Goal: Use online tool/utility: Use online tool/utility

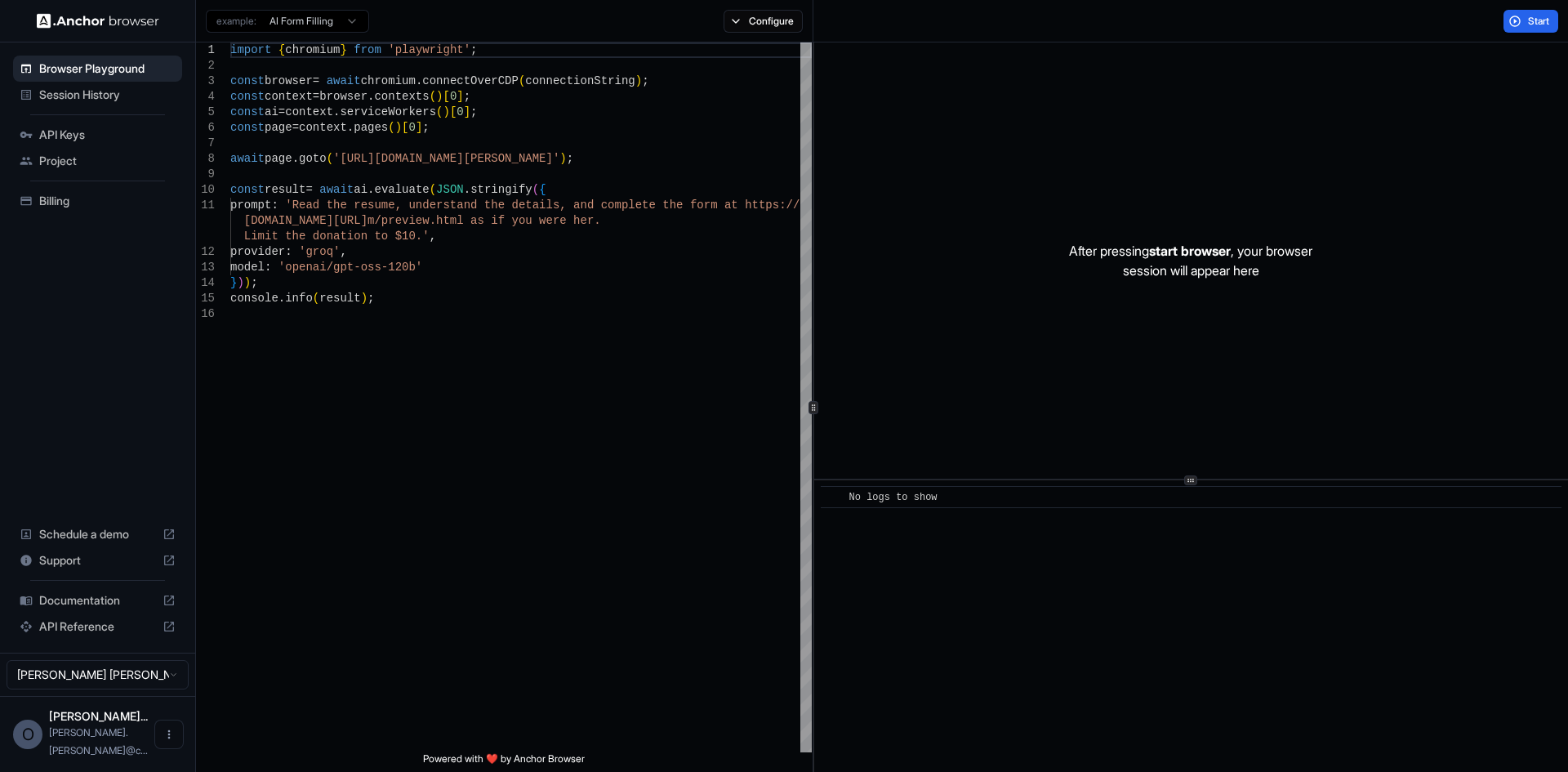
click at [69, 139] on span "API Keys" at bounding box center [107, 134] width 136 height 16
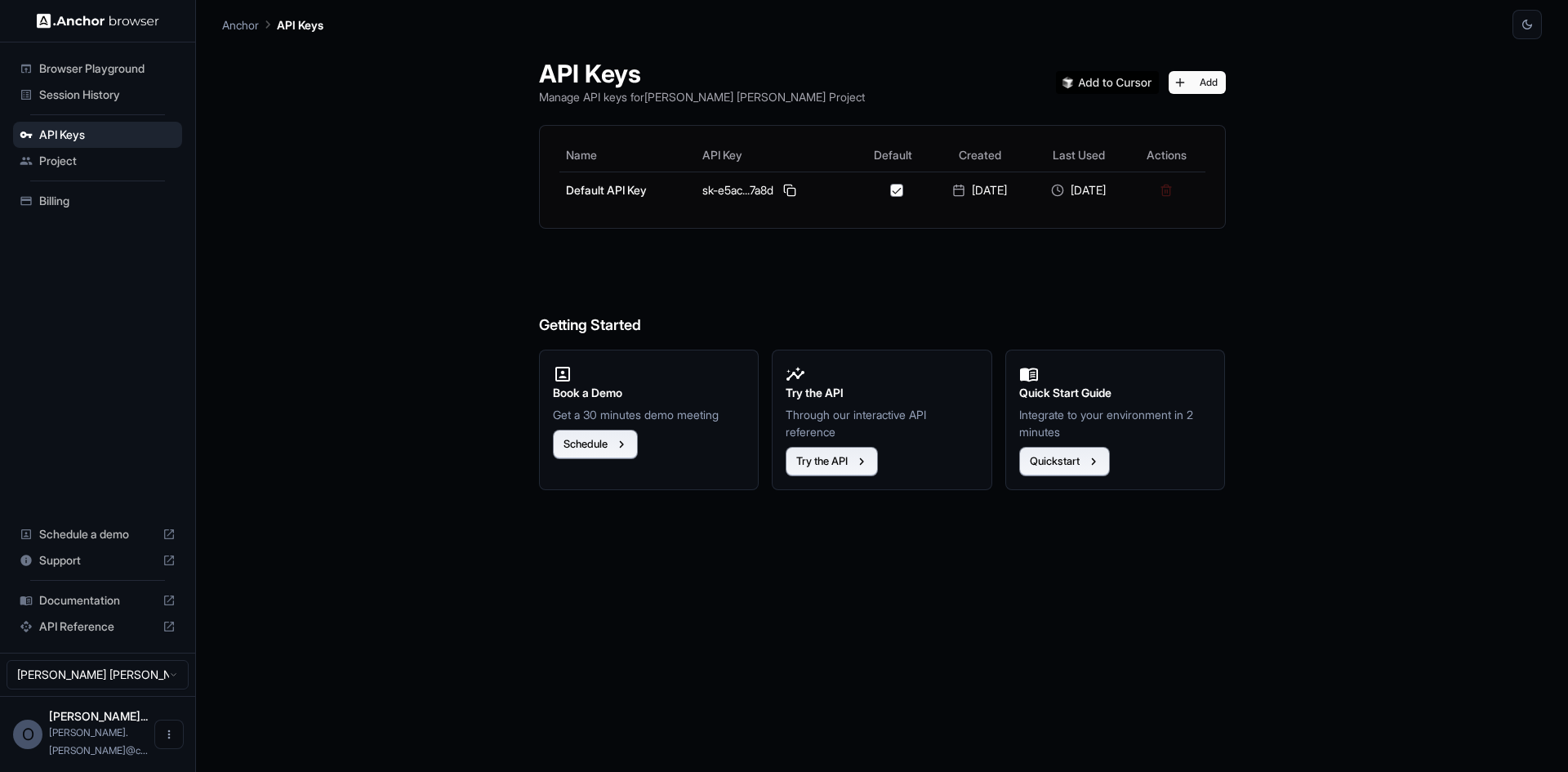
click at [76, 170] on div "Project" at bounding box center [98, 161] width 169 height 26
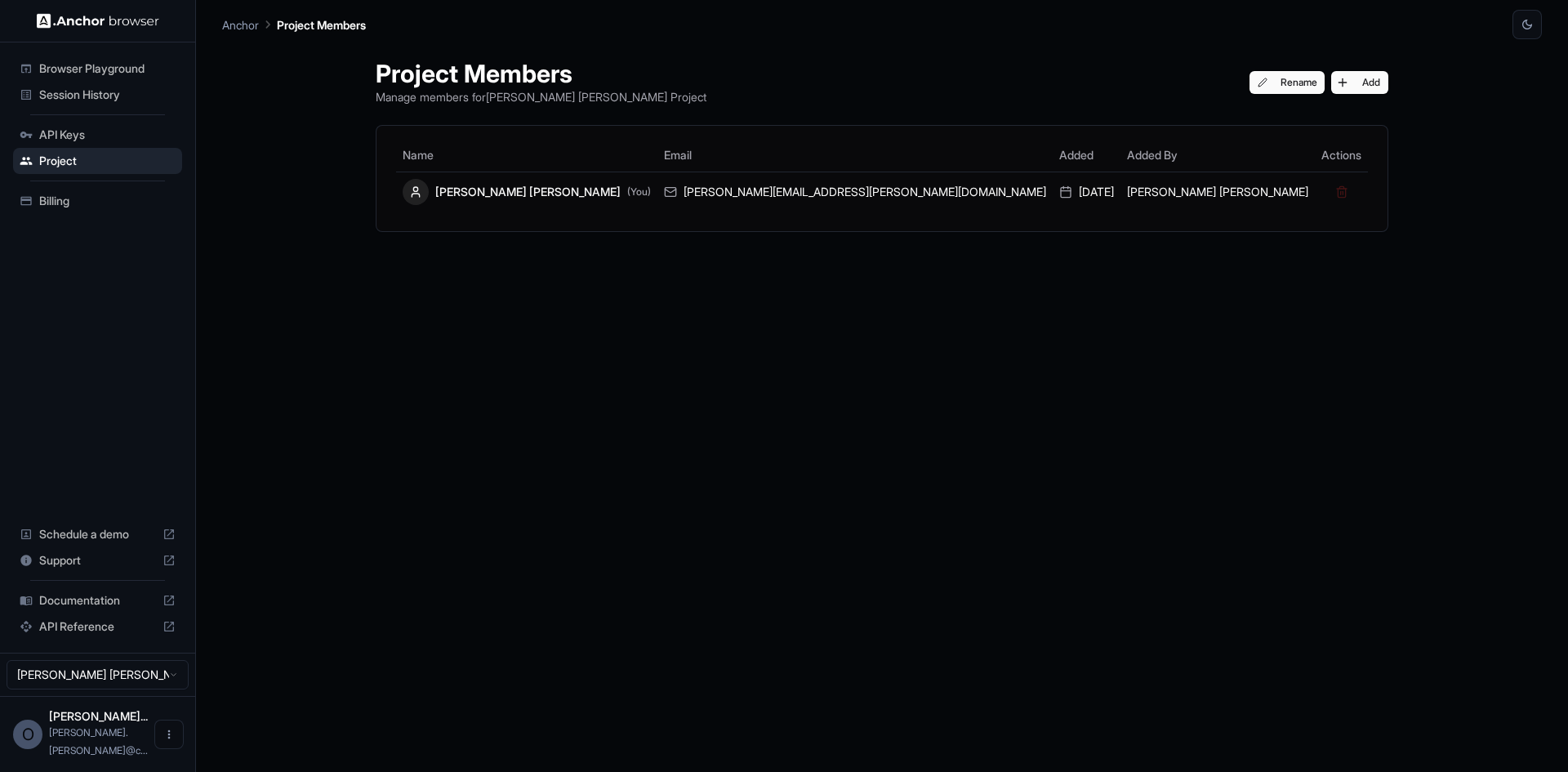
click at [72, 202] on span "Billing" at bounding box center [107, 200] width 136 height 16
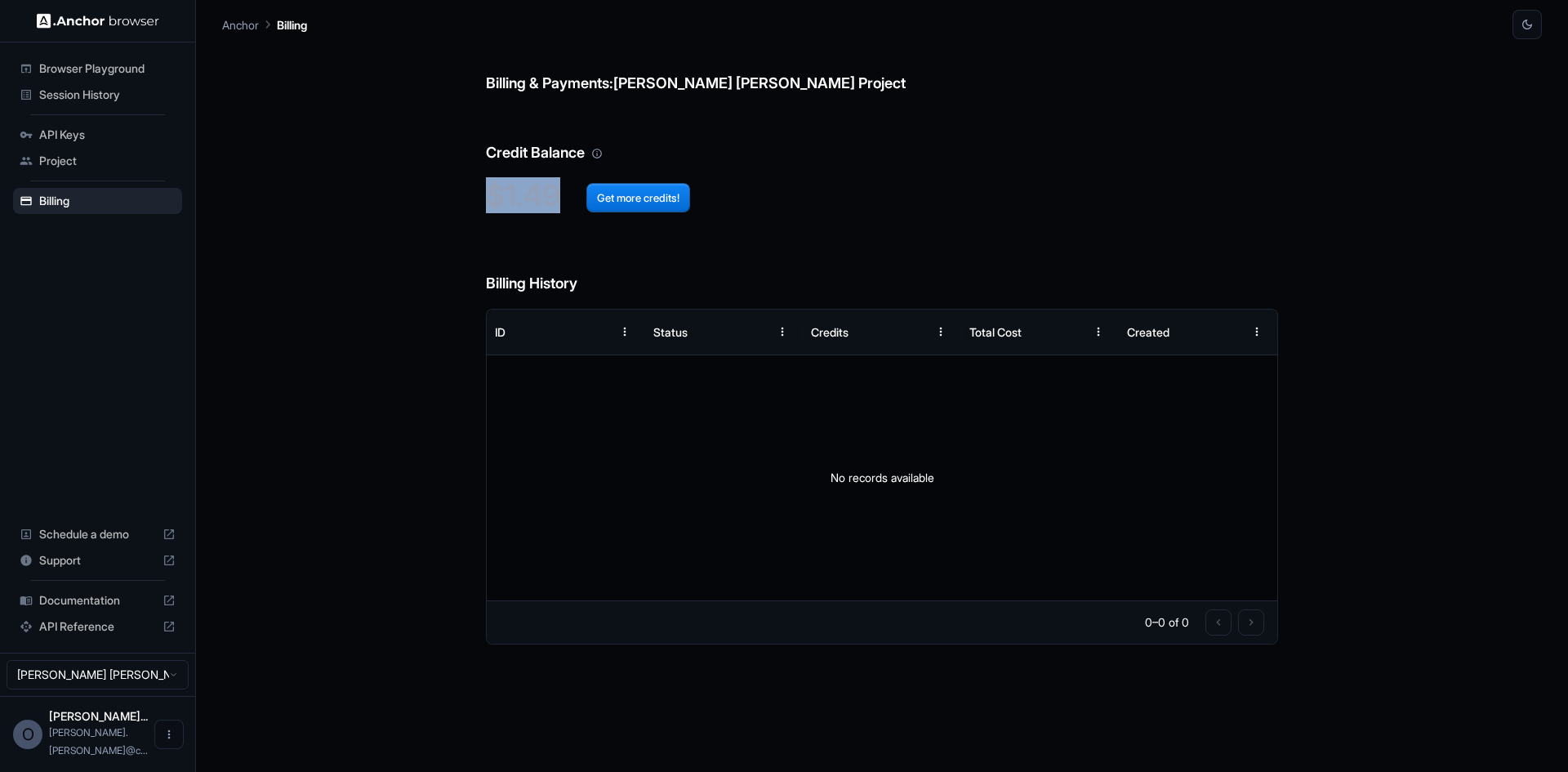
drag, startPoint x: 489, startPoint y: 196, endPoint x: 555, endPoint y: 193, distance: 66.1
click at [555, 193] on h2 "$1.49 Get more credits!" at bounding box center [882, 195] width 792 height 35
click at [869, 204] on h2 "$1.49 Get more credits!" at bounding box center [882, 195] width 792 height 35
click at [73, 207] on span "Billing" at bounding box center [107, 200] width 136 height 16
drag, startPoint x: 485, startPoint y: 195, endPoint x: 554, endPoint y: 199, distance: 69.1
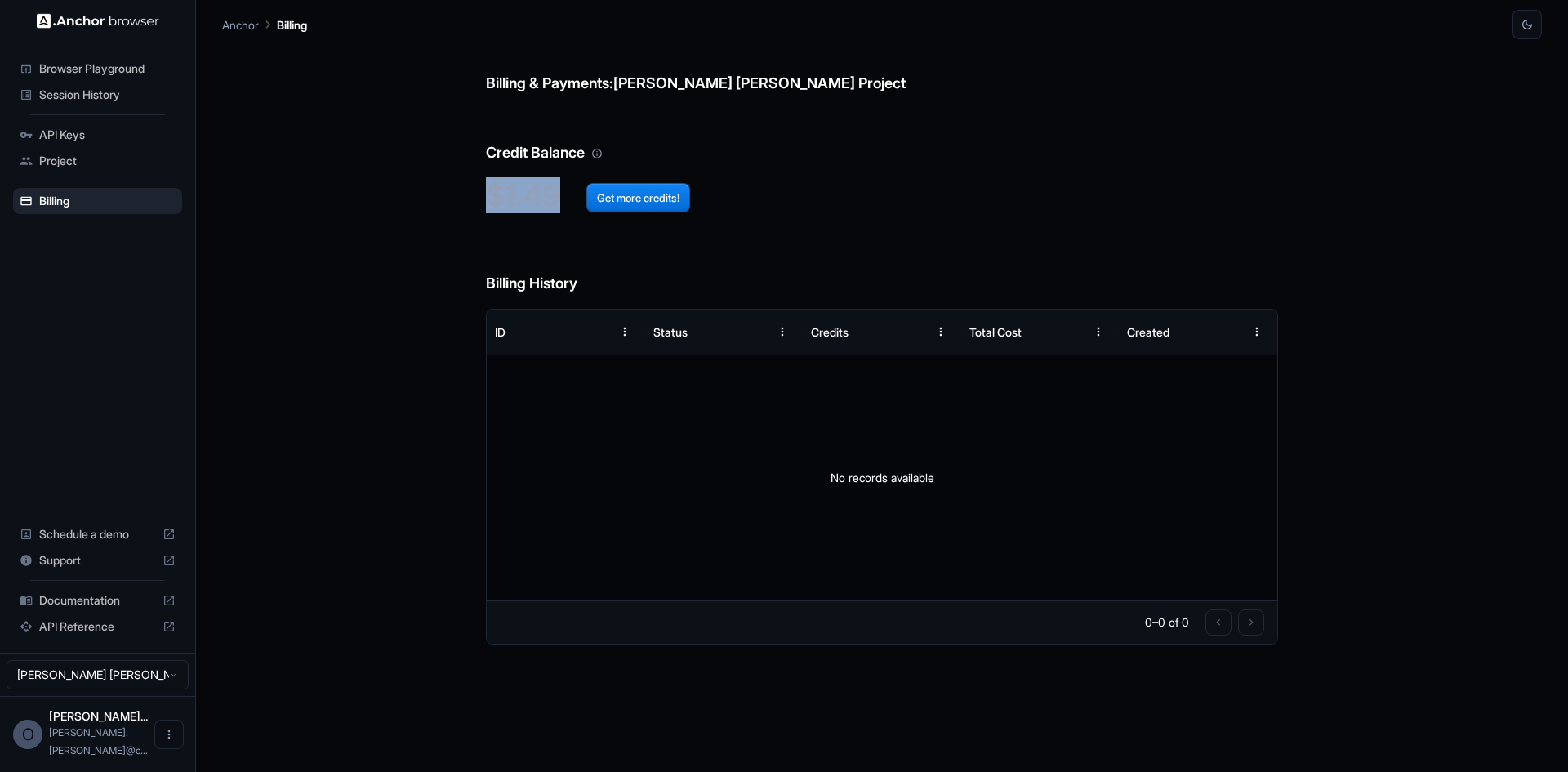
click at [554, 199] on h2 "$1.49 Get more credits!" at bounding box center [882, 195] width 792 height 35
click at [90, 99] on span "Session History" at bounding box center [107, 94] width 136 height 16
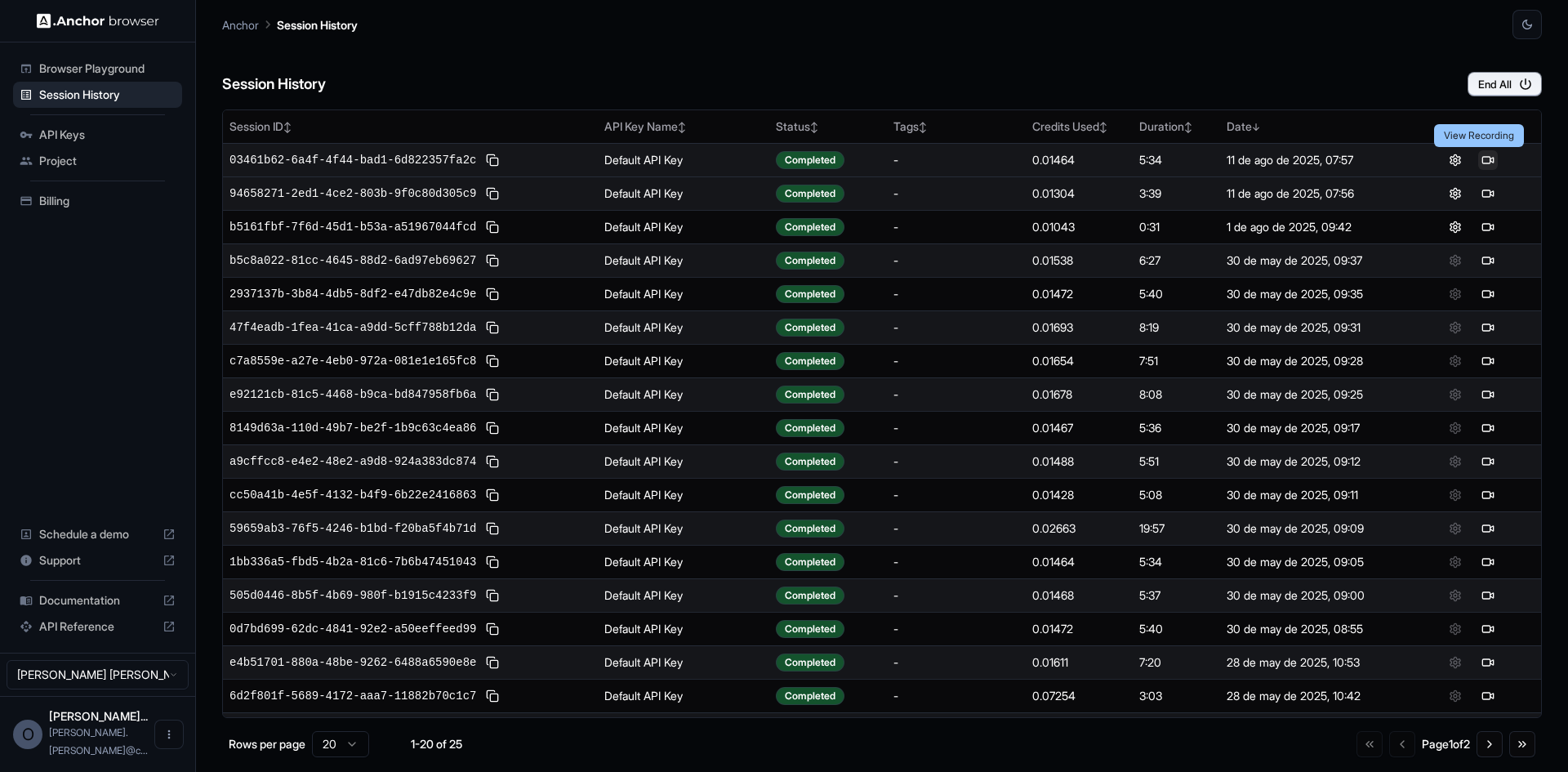
click at [1253, 160] on button at bounding box center [1487, 160] width 20 height 20
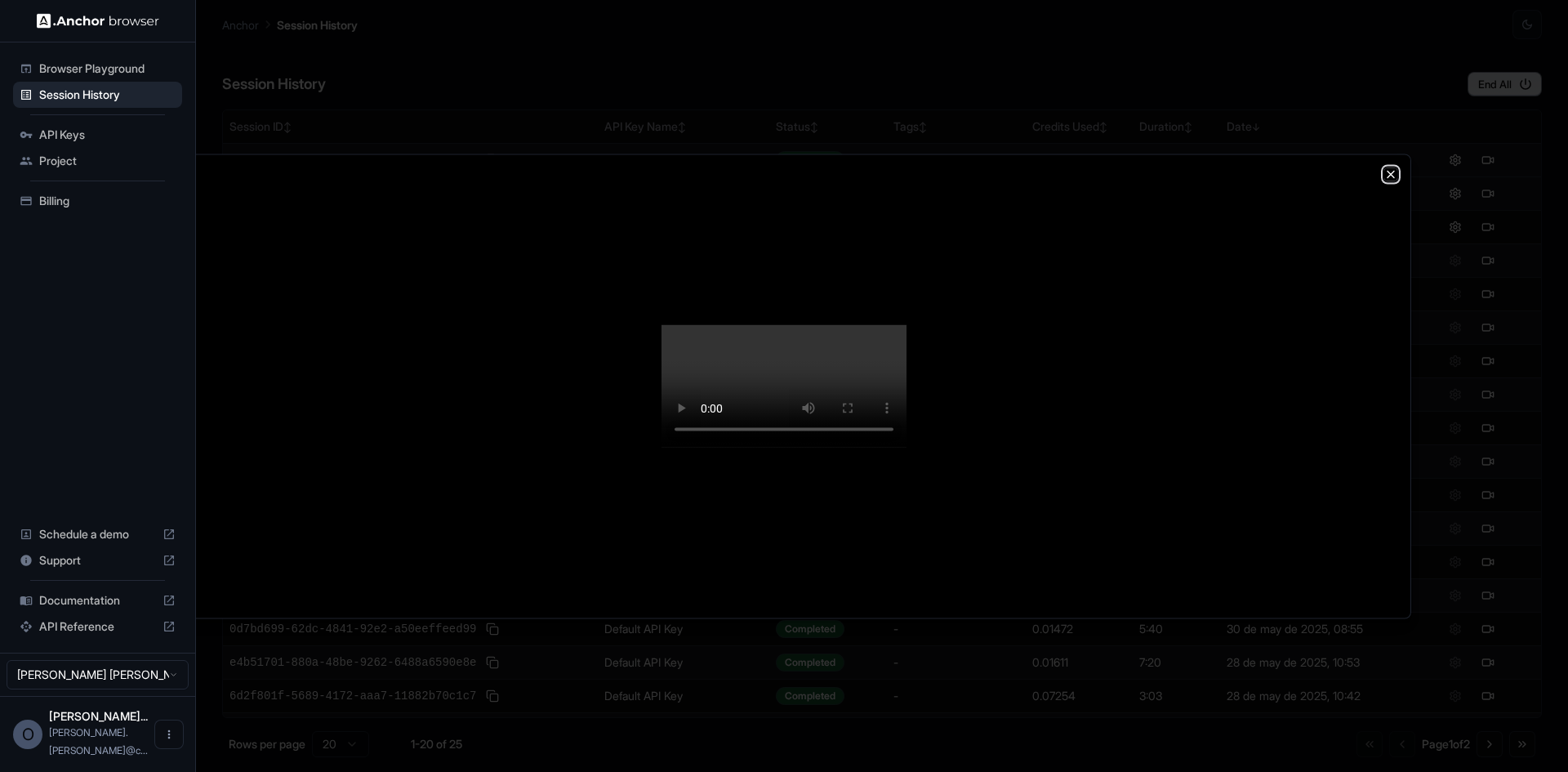
click at [1253, 167] on icon "button" at bounding box center [1391, 174] width 13 height 13
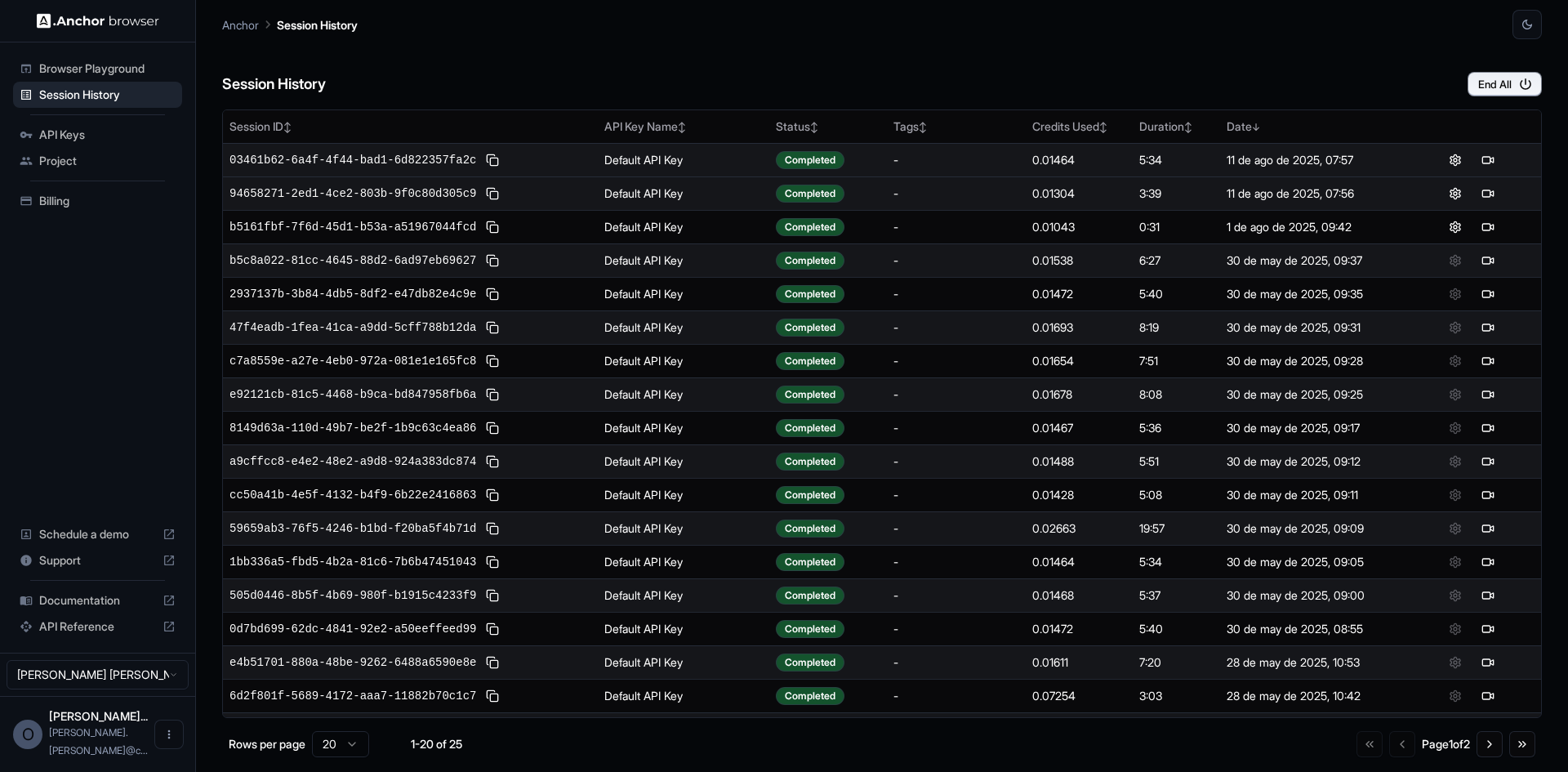
click at [108, 595] on span "Documentation" at bounding box center [98, 599] width 116 height 16
click at [72, 66] on span "Browser Playground" at bounding box center [107, 68] width 136 height 16
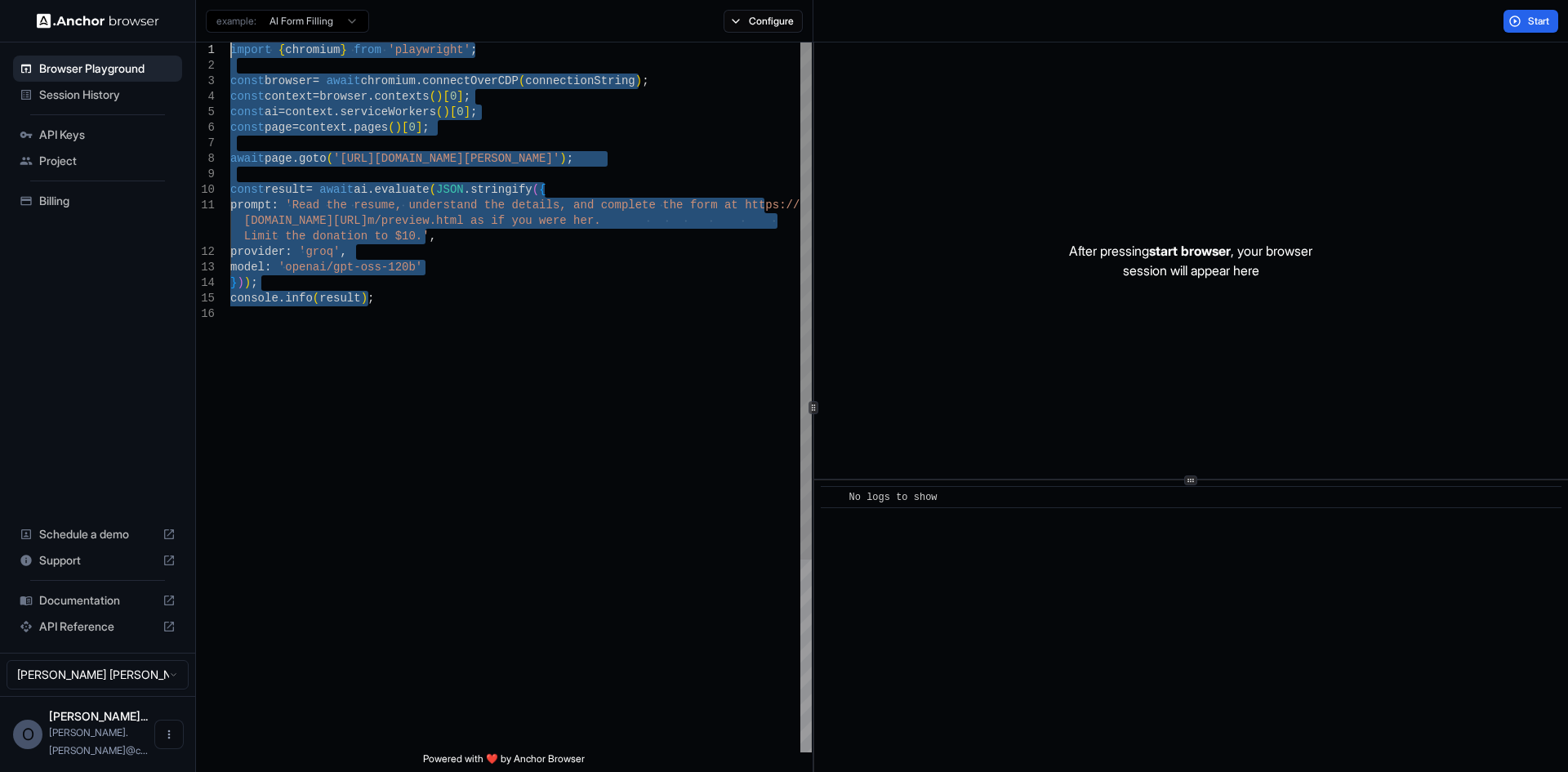
drag, startPoint x: 416, startPoint y: 310, endPoint x: 216, endPoint y: 53, distance: 325.7
click at [230, 53] on div "import { chromium } from 'playwright' ; const browser = await chromium . connec…" at bounding box center [520, 529] width 581 height 974
click at [349, 24] on html "Browser Playground Session History API Keys Project Billing Schedule a demo Sup…" at bounding box center [784, 386] width 1568 height 772
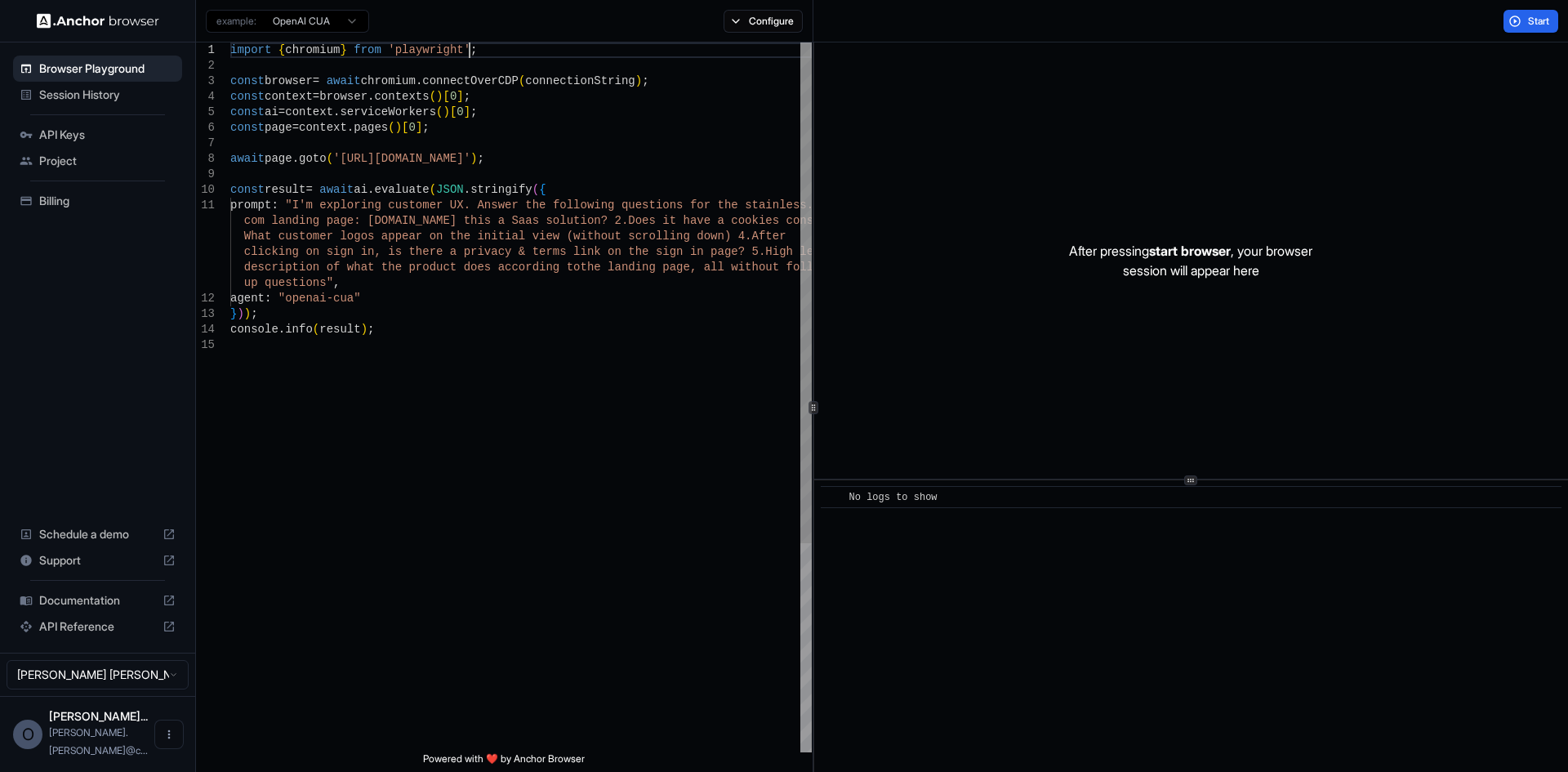
click at [474, 50] on div "import { chromium } from 'playwright' ; const browser = await chromium . connec…" at bounding box center [520, 545] width 581 height 1005
click at [310, 54] on div "import { chromium } from 'playwright' ; const browser = await chromium . connec…" at bounding box center [520, 545] width 581 height 1005
click at [435, 54] on div "import { chromium } from 'playwright' ; const browser = await chromium . connec…" at bounding box center [520, 545] width 581 height 1005
click at [482, 52] on div "import { chromium } from 'playwright' ; const browser = await chromium . connec…" at bounding box center [520, 545] width 581 height 1005
click at [300, 76] on div "import { chromium } from 'playwright' ; const browser = await chromium . connec…" at bounding box center [520, 545] width 581 height 1005
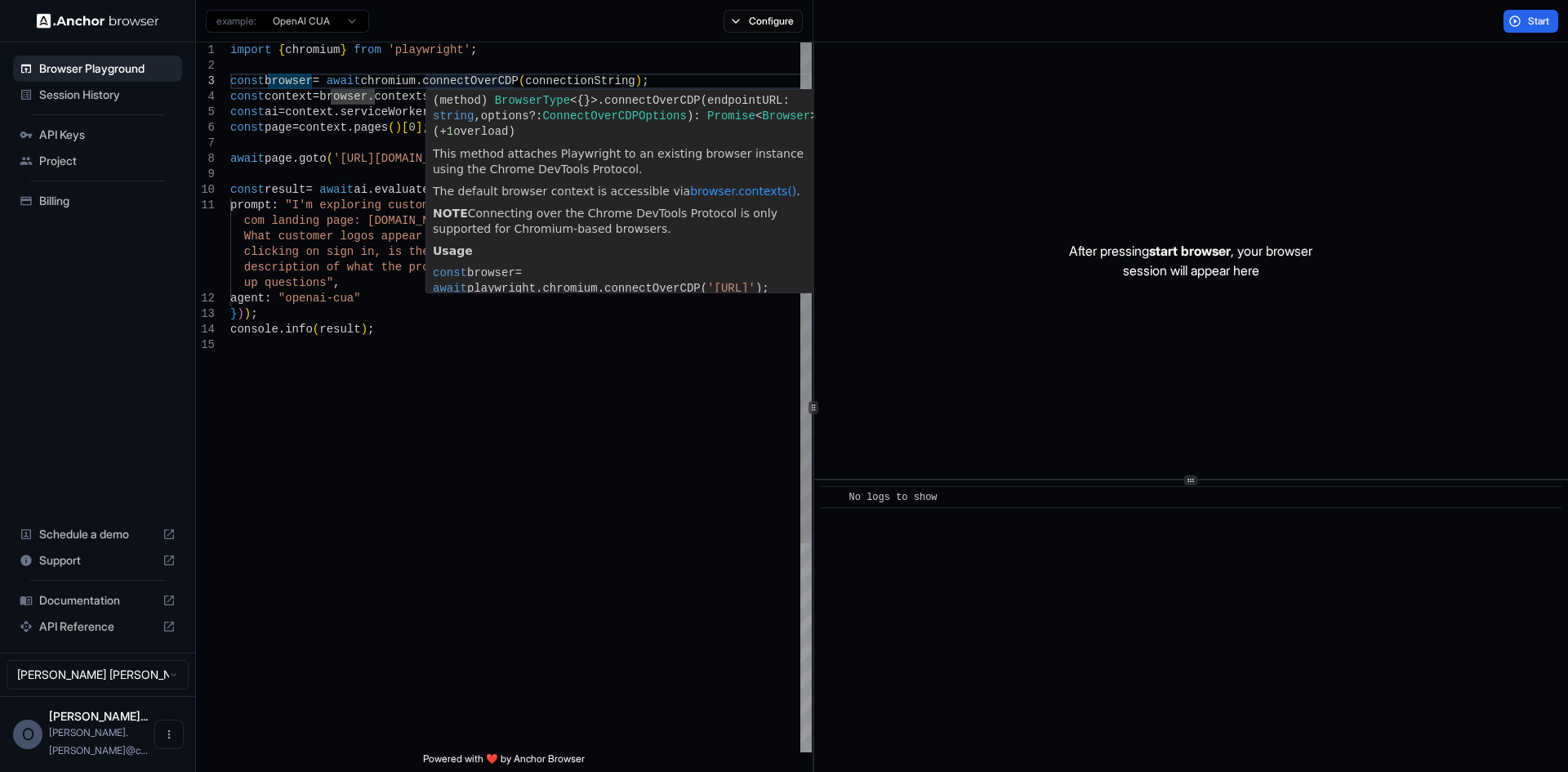
click at [453, 79] on div "import { chromium } from 'playwright' ; const browser = await chromium . connec…" at bounding box center [520, 545] width 581 height 1005
click at [500, 80] on div "import { chromium } from 'playwright' ; const browser = await chromium . connec…" at bounding box center [520, 545] width 581 height 1005
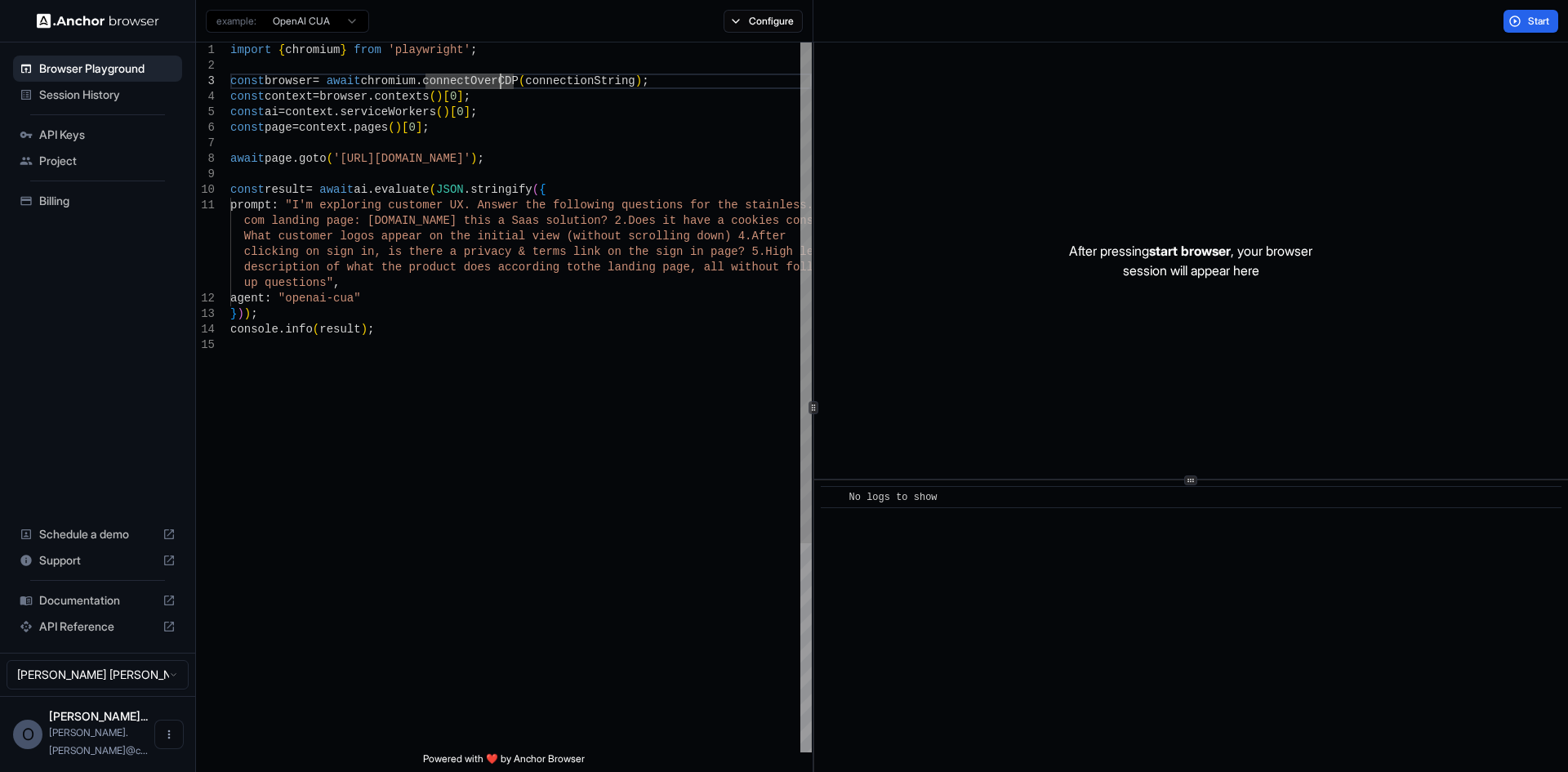
click at [538, 77] on div "import { chromium } from 'playwright' ; const browser = await chromium . connec…" at bounding box center [520, 545] width 581 height 1005
click at [444, 95] on div "import { chromium } from 'playwright' ; const browser = await chromium . connec…" at bounding box center [520, 545] width 581 height 1005
click at [473, 97] on div "import { chromium } from 'playwright' ; const browser = await chromium . connec…" at bounding box center [520, 545] width 581 height 1005
click at [323, 115] on div "import { chromium } from 'playwright' ; const browser = await chromium . connec…" at bounding box center [520, 545] width 581 height 1005
click at [435, 112] on div "import { chromium } from 'playwright' ; const browser = await chromium . connec…" at bounding box center [520, 545] width 581 height 1005
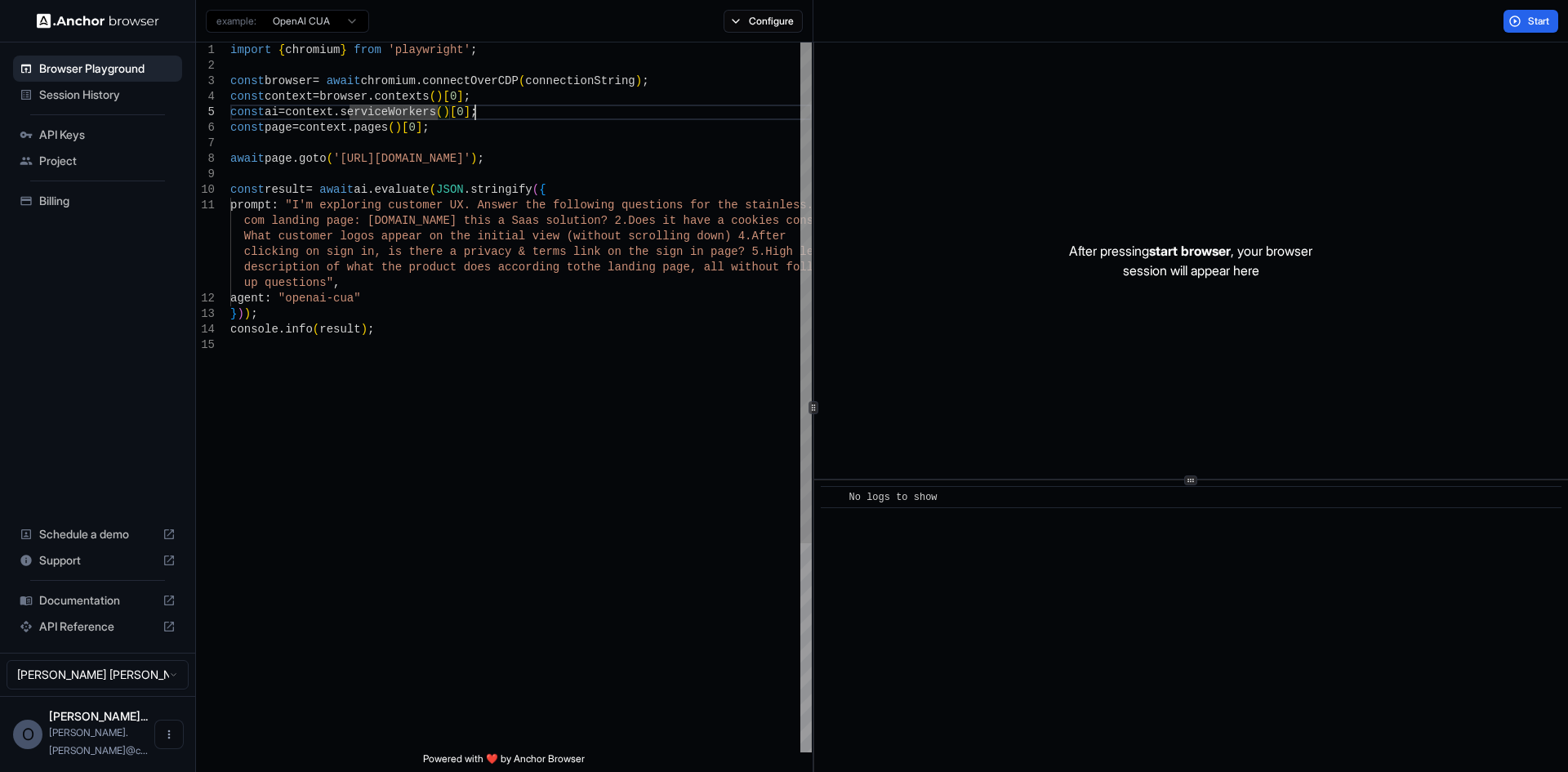
click at [475, 111] on div "import { chromium } from 'playwright' ; const browser = await chromium . connec…" at bounding box center [520, 545] width 581 height 1005
click at [406, 113] on div "import { chromium } from 'playwright' ; const browser = await chromium . connec…" at bounding box center [520, 545] width 581 height 1005
click at [284, 129] on div "import { chromium } from 'playwright' ; const browser = await chromium . connec…" at bounding box center [520, 545] width 581 height 1005
click at [393, 129] on div "import { chromium } from 'playwright' ; const browser = await chromium . connec…" at bounding box center [520, 545] width 581 height 1005
click at [442, 116] on div "import { chromium } from 'playwright' ; const browser = await chromium . connec…" at bounding box center [520, 545] width 581 height 1005
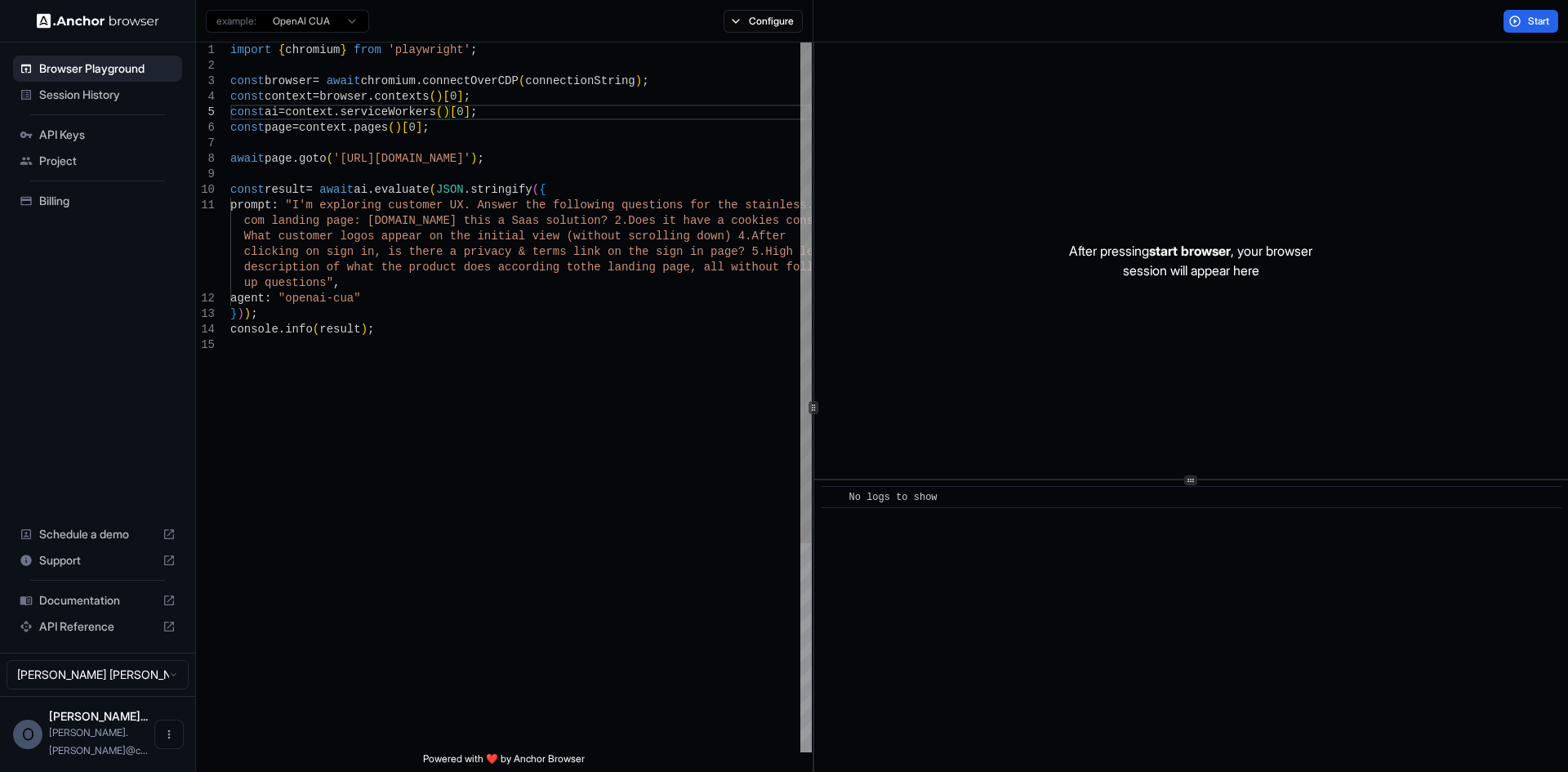
click at [330, 129] on div "import { chromium } from 'playwright' ; const browser = await chromium . connec…" at bounding box center [520, 545] width 581 height 1005
click at [298, 94] on div "import { chromium } from 'playwright' ; const browser = await chromium . connec…" at bounding box center [520, 545] width 581 height 1005
click at [493, 157] on div "import { chromium } from 'playwright' ; const browser = await chromium . connec…" at bounding box center [520, 545] width 581 height 1005
drag, startPoint x: 309, startPoint y: 205, endPoint x: 455, endPoint y: 206, distance: 146.0
click at [455, 206] on div "import { chromium } from 'playwright' ; const browser = await chromium . connec…" at bounding box center [520, 545] width 581 height 1005
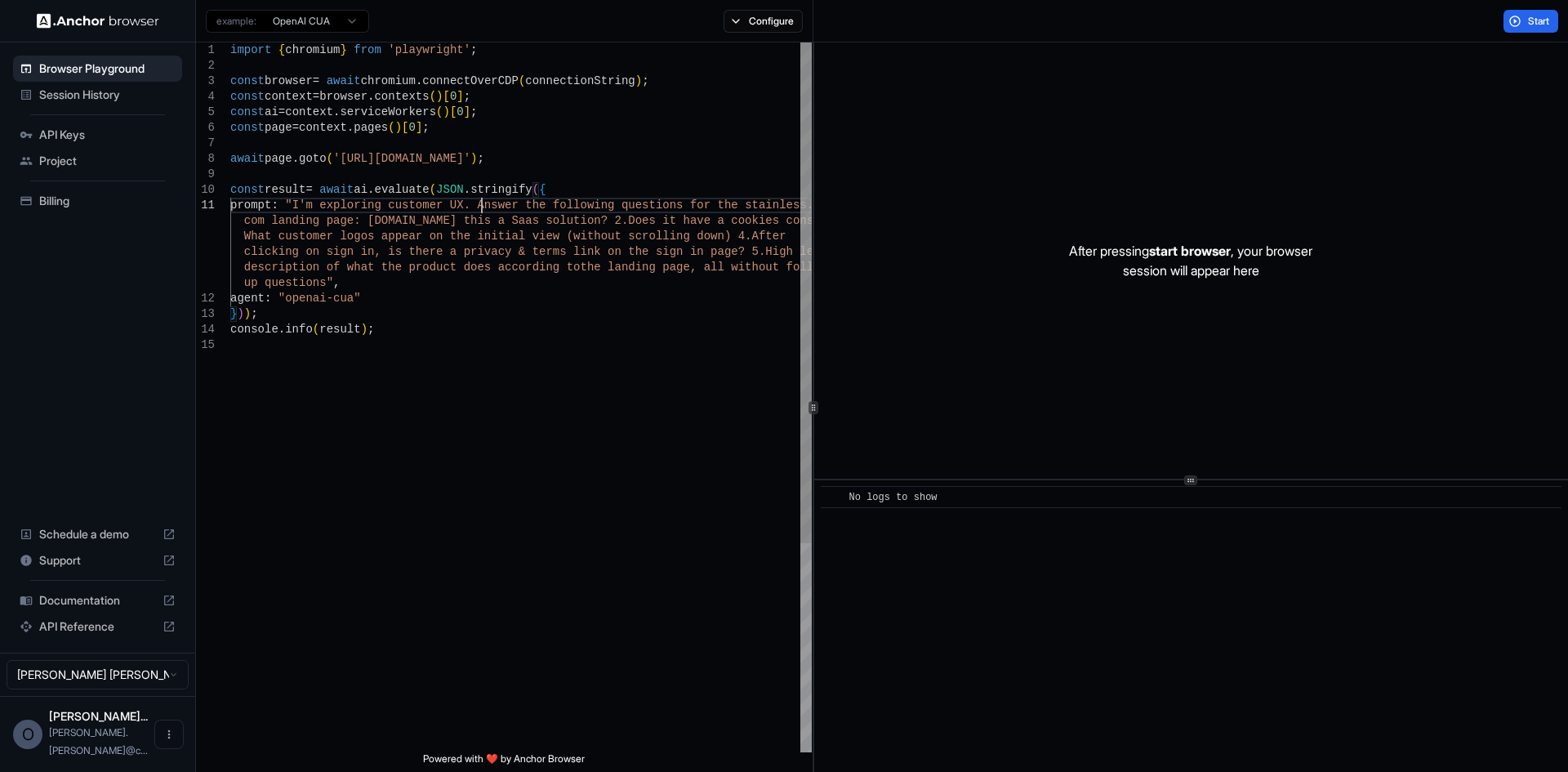
click at [484, 208] on div "import { chromium } from 'playwright' ; const browser = await chromium . connec…" at bounding box center [520, 545] width 581 height 1005
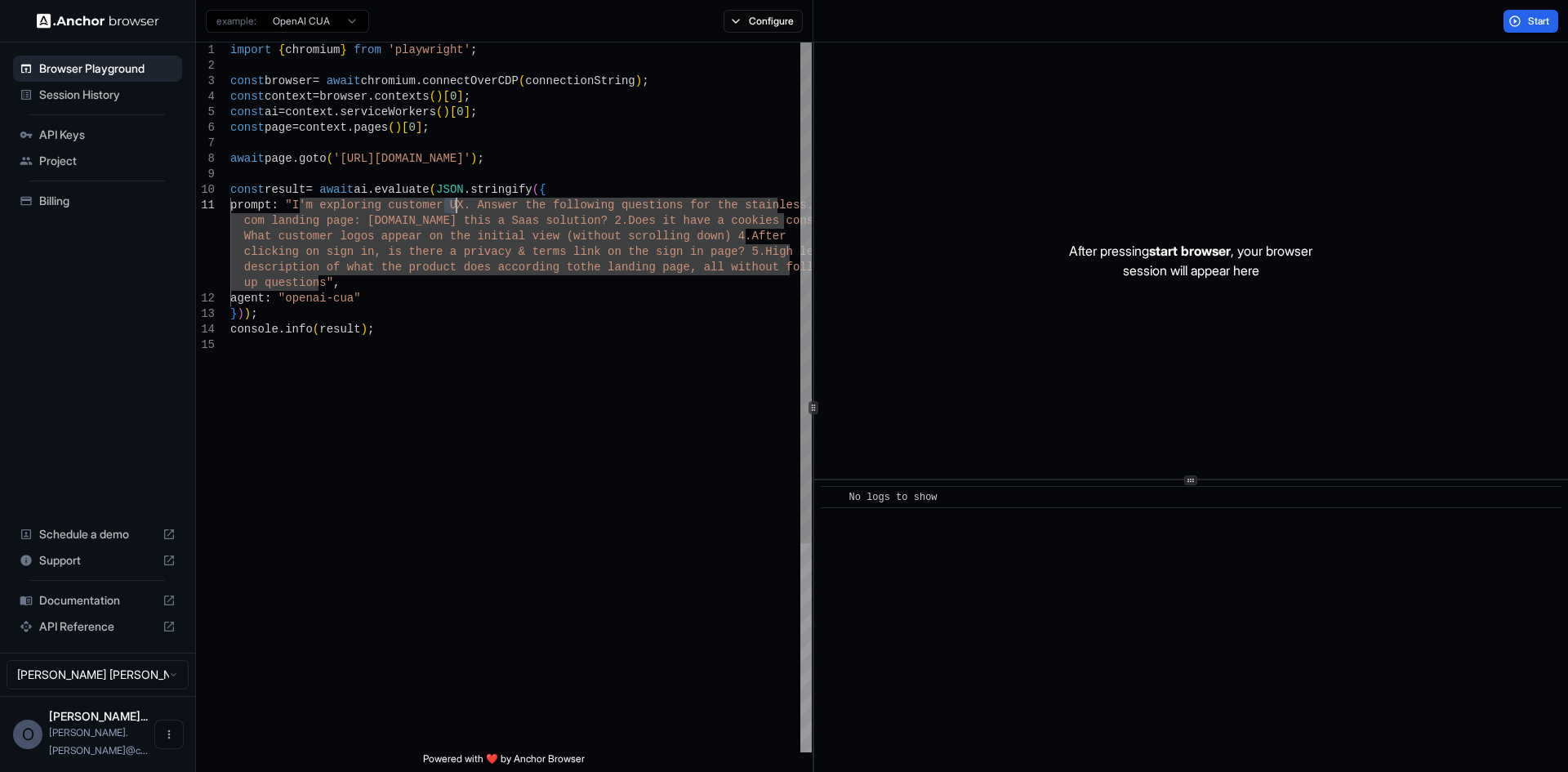
drag, startPoint x: 444, startPoint y: 206, endPoint x: 454, endPoint y: 205, distance: 10.0
click at [454, 205] on div "import { chromium } from 'playwright' ; const browser = await chromium . connec…" at bounding box center [520, 545] width 581 height 1005
click at [464, 205] on div "import { chromium } from 'playwright' ; const browser = await chromium . connec…" at bounding box center [520, 545] width 581 height 1005
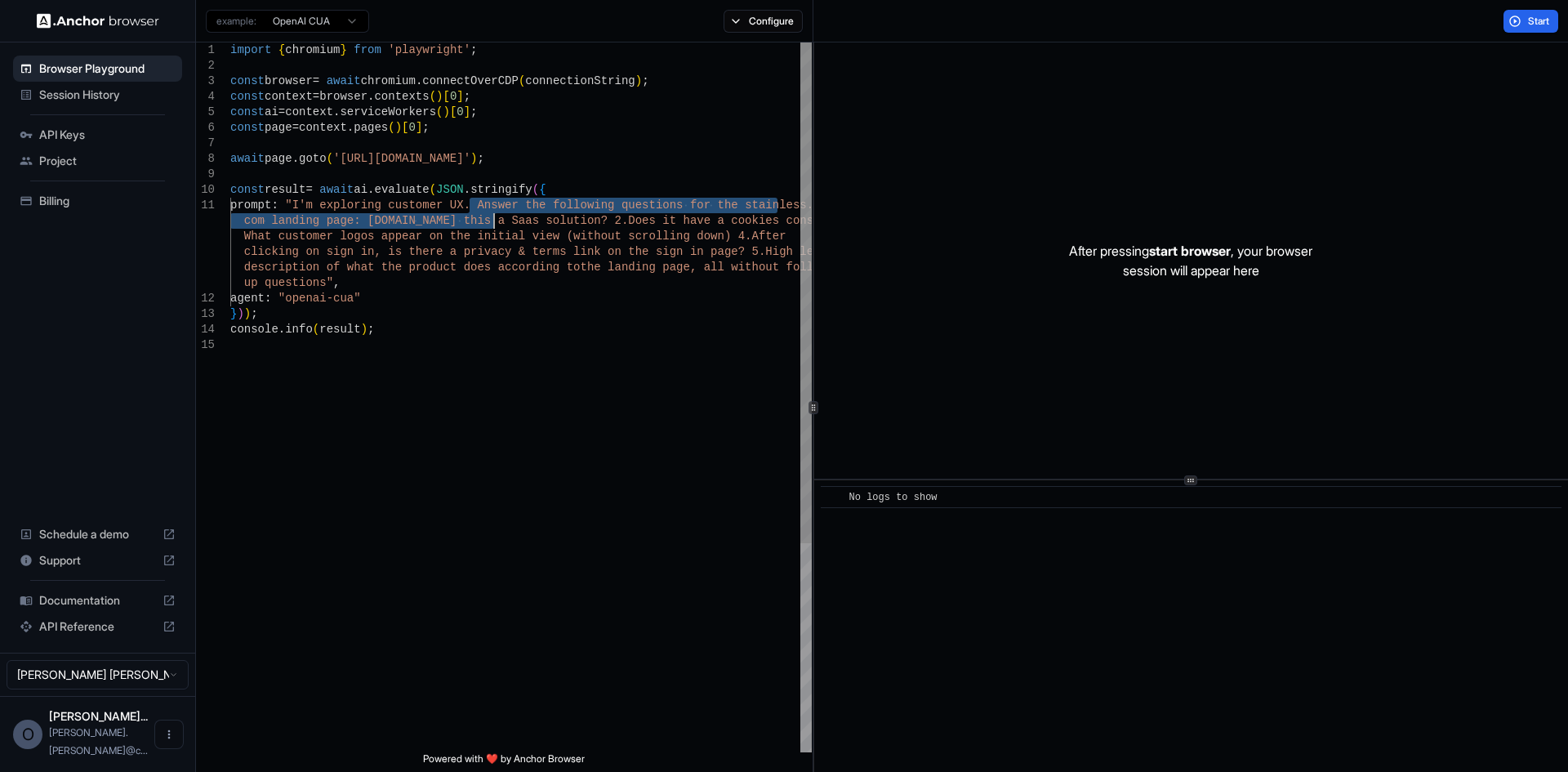
drag, startPoint x: 469, startPoint y: 204, endPoint x: 492, endPoint y: 216, distance: 25.9
click at [492, 216] on div "import { chromium } from 'playwright' ; const browser = await chromium . connec…" at bounding box center [520, 545] width 581 height 1005
click at [524, 217] on div "import { chromium } from 'playwright' ; const browser = await chromium . connec…" at bounding box center [520, 545] width 581 height 1005
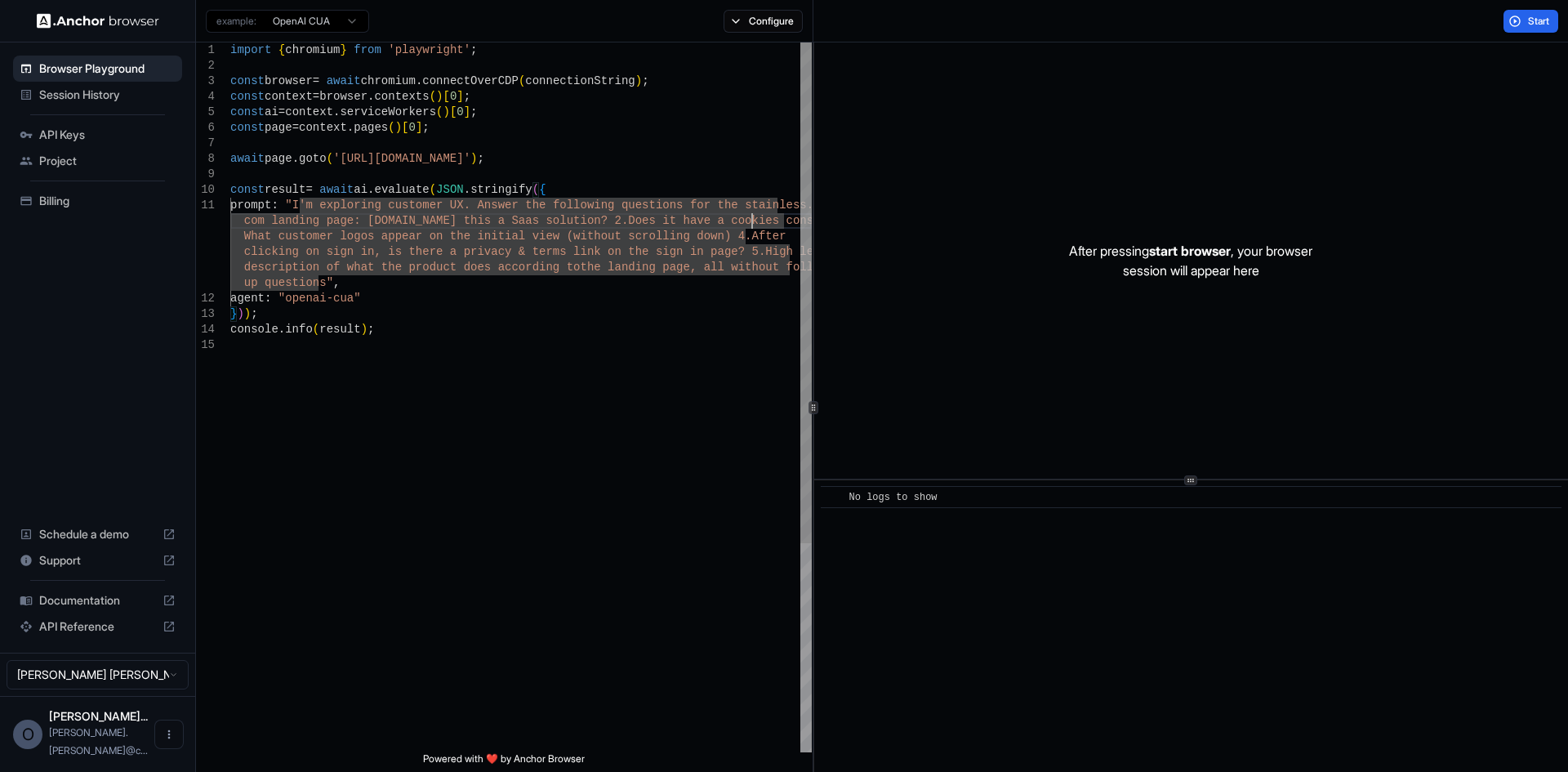
click at [753, 226] on div "import { chromium } from 'playwright' ; const browser = await chromium . connec…" at bounding box center [520, 545] width 581 height 1005
click at [447, 238] on div "import { chromium } from 'playwright' ; const browser = await chromium . connec…" at bounding box center [520, 545] width 581 height 1005
click at [538, 277] on div "import { chromium } from 'playwright' ; const browser = await chromium . connec…" at bounding box center [520, 545] width 581 height 1005
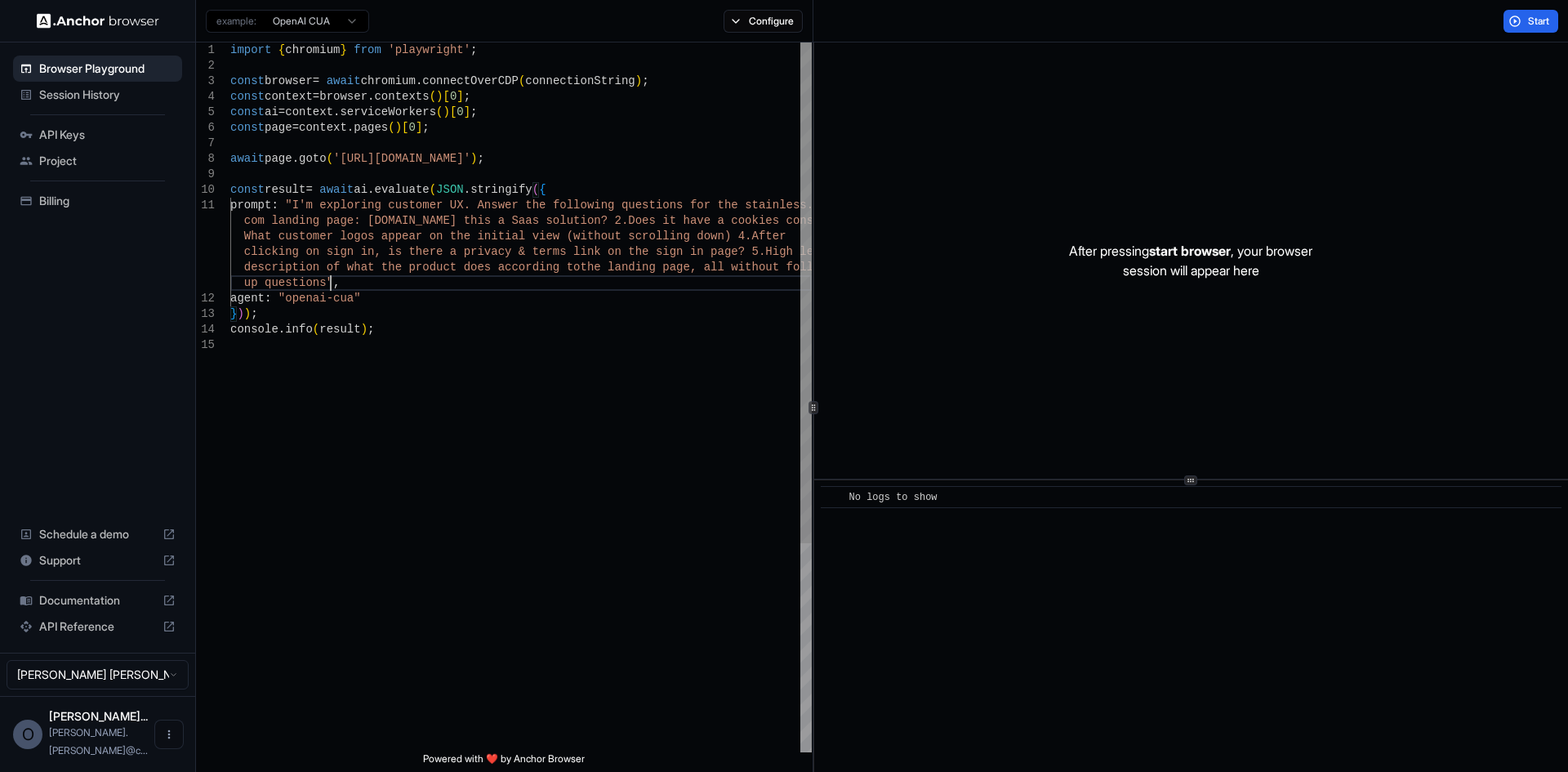
click at [426, 298] on div "import { chromium } from 'playwright' ; const browser = await chromium . connec…" at bounding box center [520, 545] width 581 height 1005
click at [384, 298] on div "import { chromium } from 'playwright' ; const browser = await chromium . connec…" at bounding box center [520, 545] width 581 height 1005
click at [1253, 24] on button "Start" at bounding box center [1530, 21] width 54 height 23
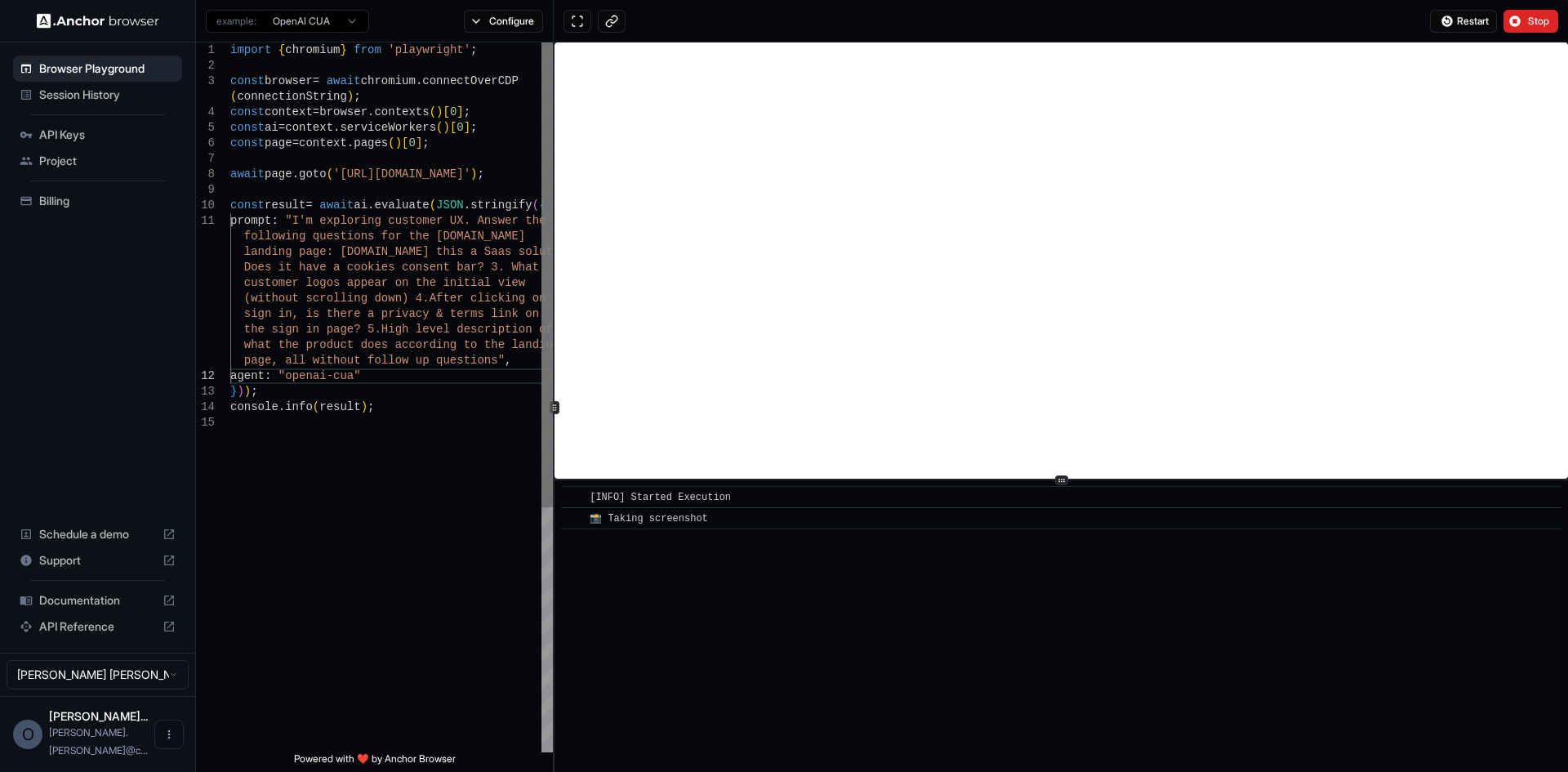
click at [550, 379] on div "1 2 3 4 5 6 7 8 9 10 11 12 13 14 15 import { chromium } from 'playwright' ; con…" at bounding box center [882, 407] width 1372 height 730
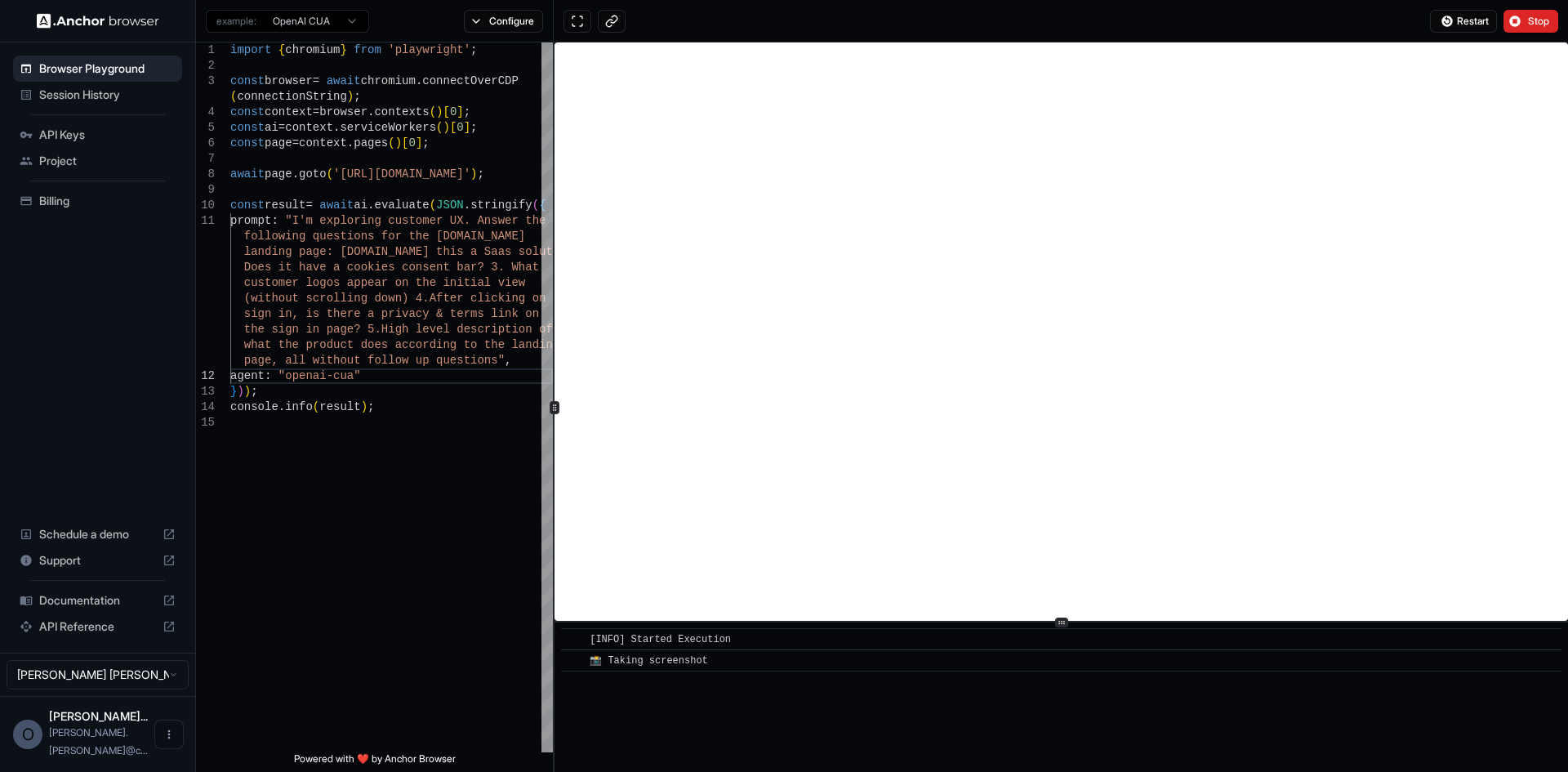
click at [1030, 595] on div at bounding box center [1060, 622] width 1013 height 1
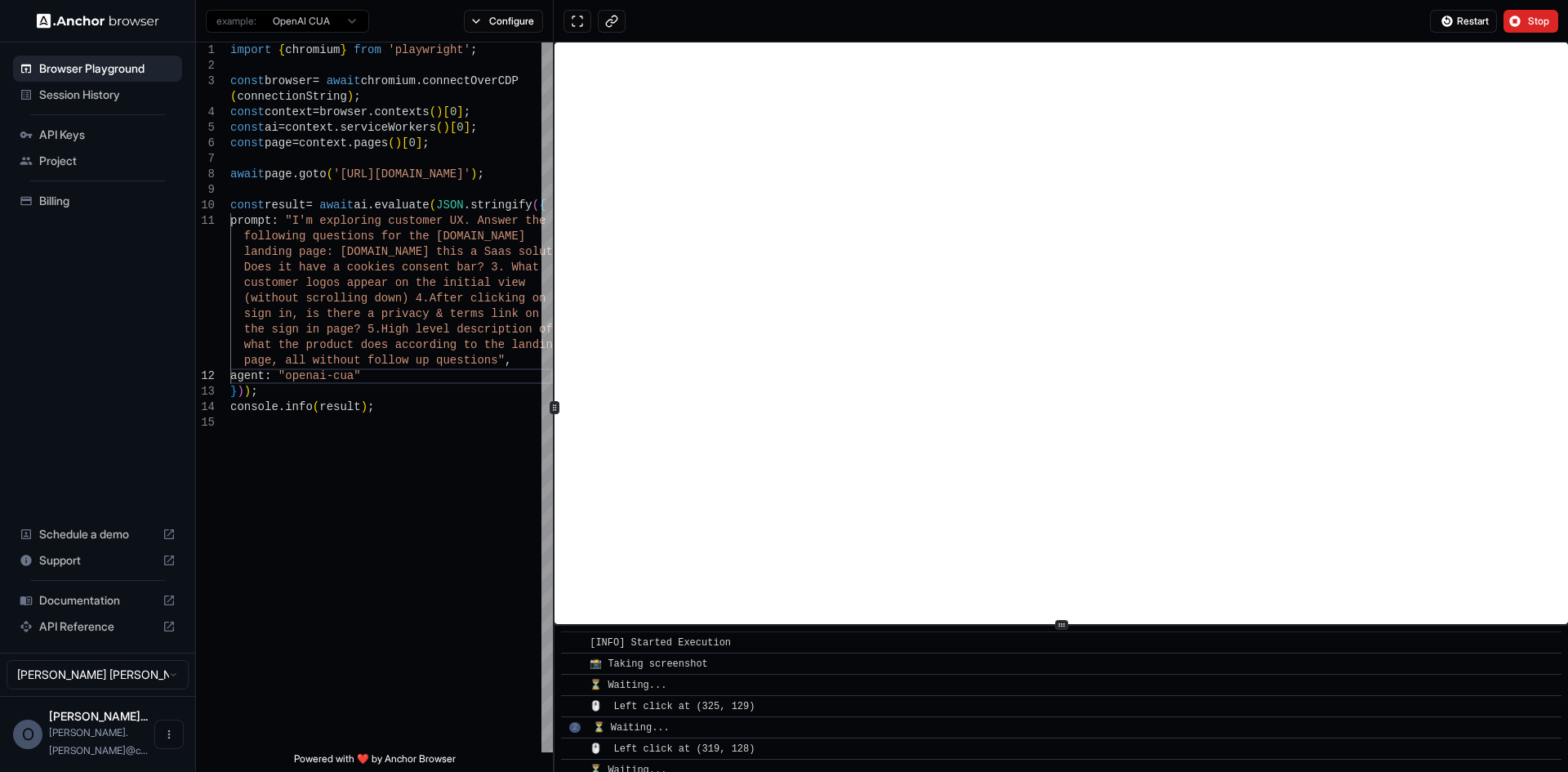
scroll to position [16, 0]
click at [1253, 19] on span "Stop" at bounding box center [1539, 22] width 23 height 13
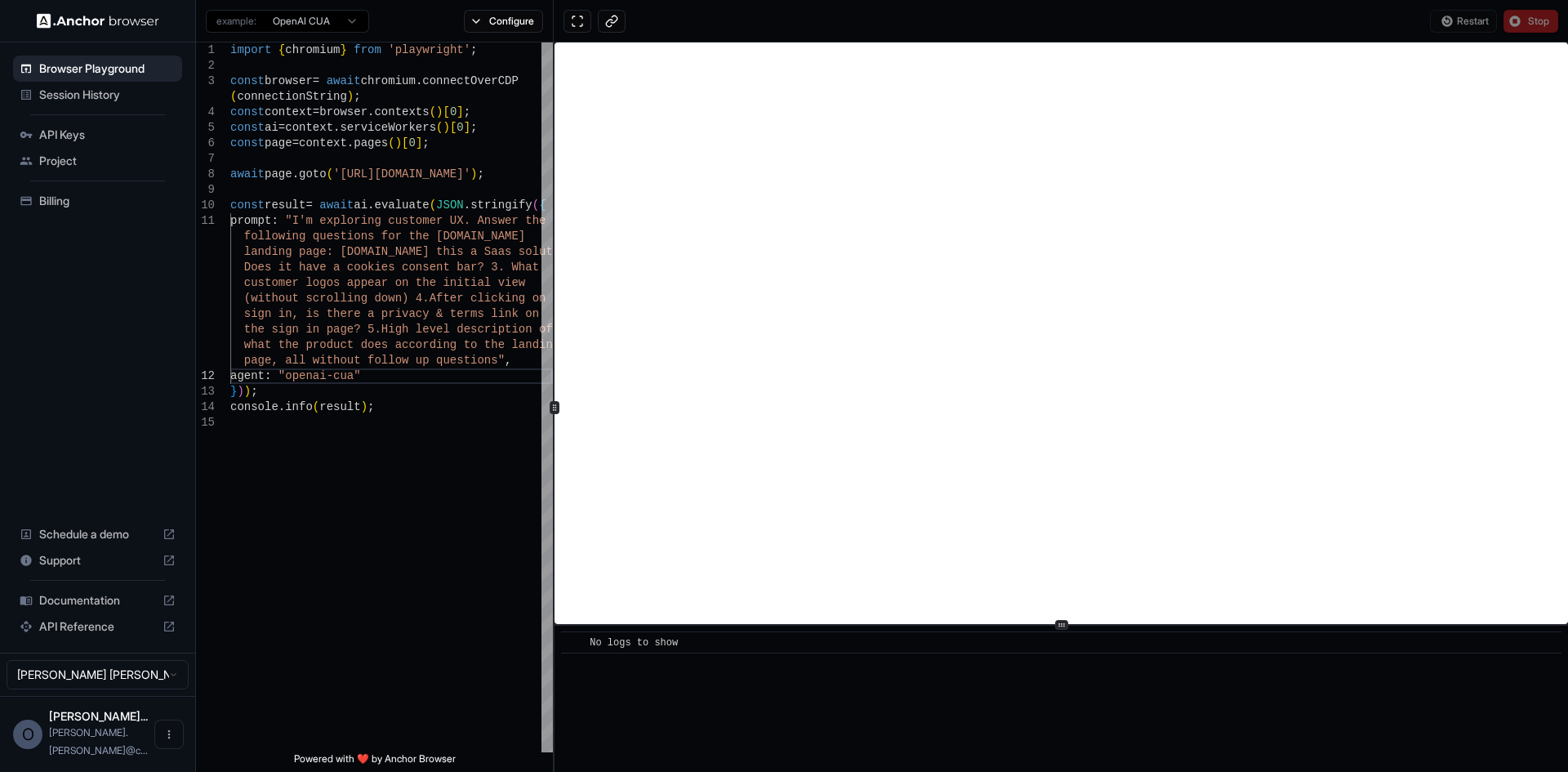
scroll to position [0, 0]
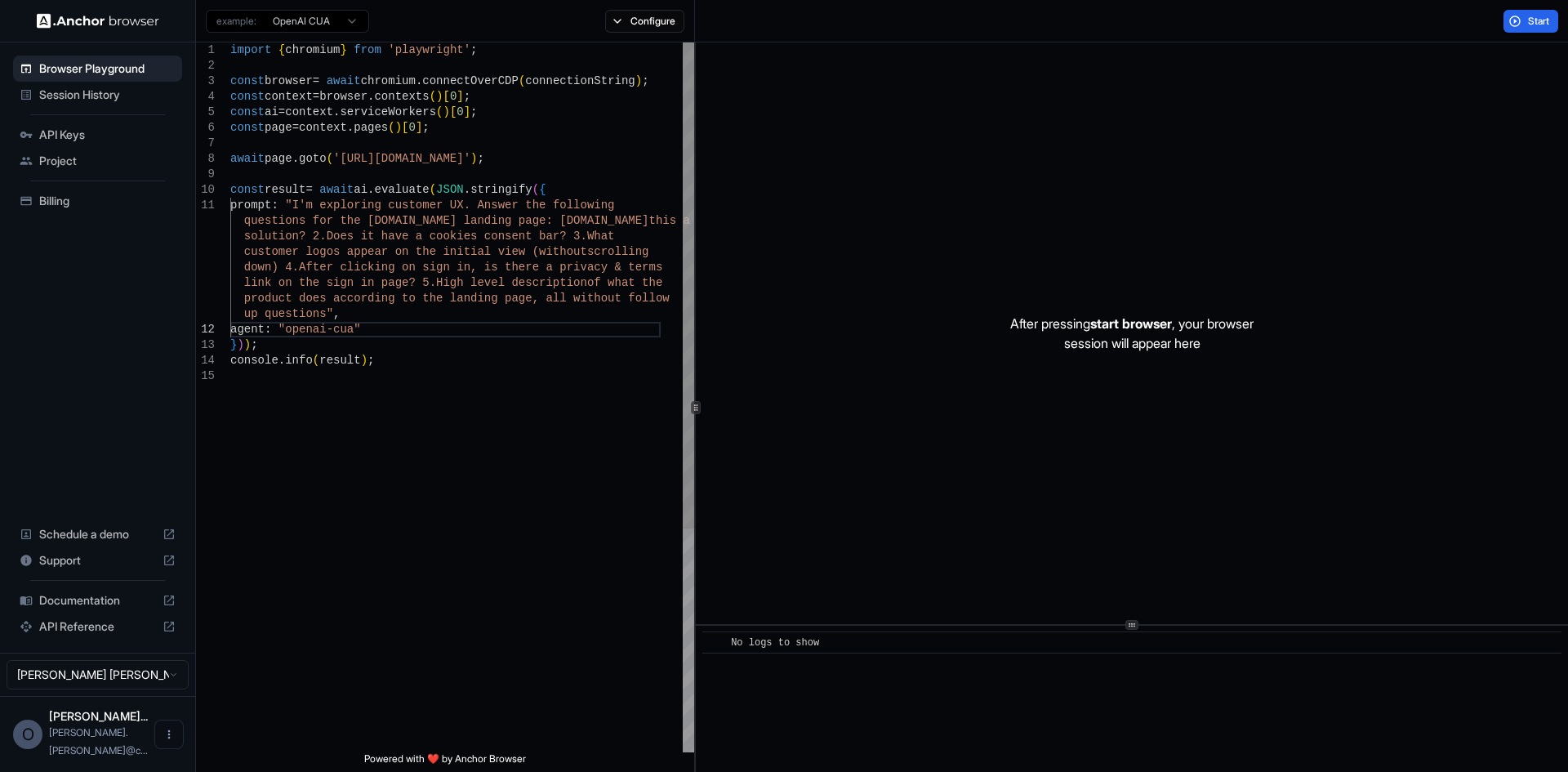
type textarea "**********"
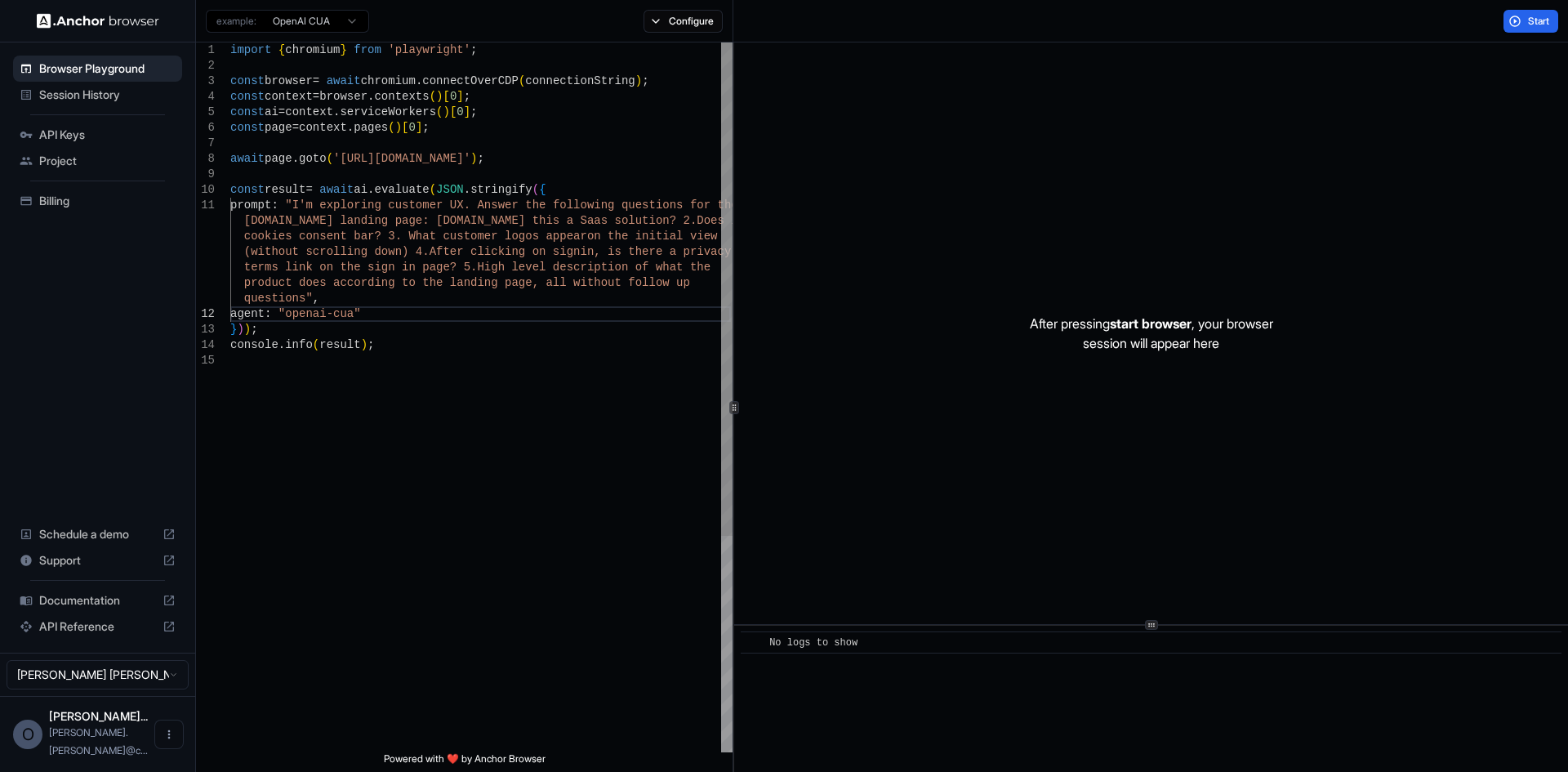
click at [733, 406] on div at bounding box center [734, 408] width 9 height 13
click at [396, 349] on div "import { chromium } from 'playwright' ; const browser = await chromium . connec…" at bounding box center [481, 552] width 502 height 1020
click at [401, 311] on div "import { chromium } from 'playwright' ; const browser = await chromium . connec…" at bounding box center [481, 552] width 502 height 1020
drag, startPoint x: 354, startPoint y: 316, endPoint x: 336, endPoint y: 316, distance: 18.0
click at [336, 316] on div "import { chromium } from 'playwright' ; const browser = await chromium . connec…" at bounding box center [481, 552] width 502 height 1020
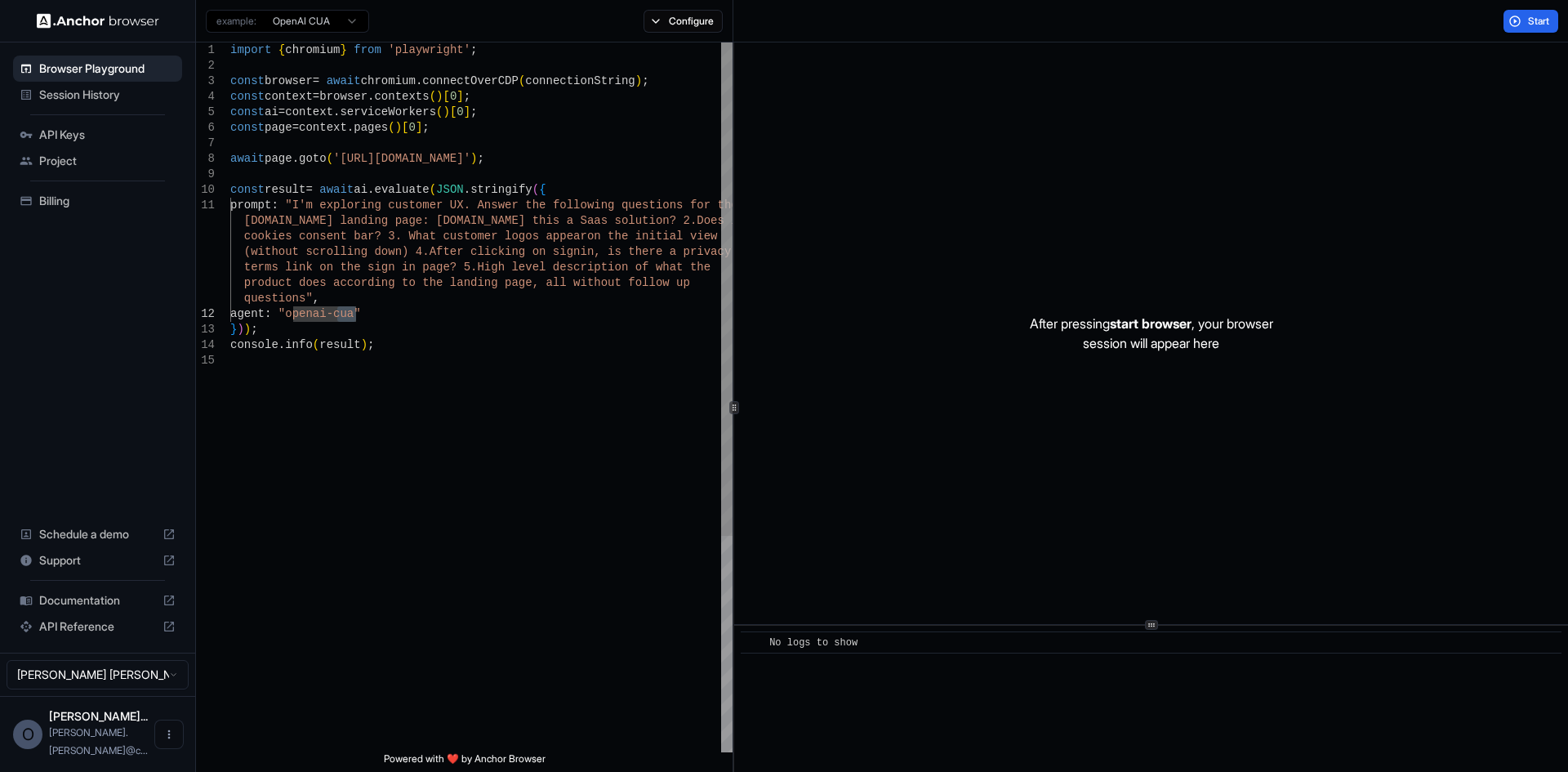
click at [388, 307] on div "import { chromium } from 'playwright' ; const browser = await chromium . connec…" at bounding box center [481, 552] width 502 height 1020
drag, startPoint x: 369, startPoint y: 311, endPoint x: 246, endPoint y: 317, distance: 123.1
click at [243, 321] on div "import { chromium } from 'playwright' ; const browser = await chromium . connec…" at bounding box center [481, 552] width 502 height 1020
click at [369, 312] on div "import { chromium } from 'playwright' ; const browser = await chromium . connec…" at bounding box center [481, 552] width 502 height 1020
drag, startPoint x: 395, startPoint y: 312, endPoint x: 241, endPoint y: 314, distance: 154.0
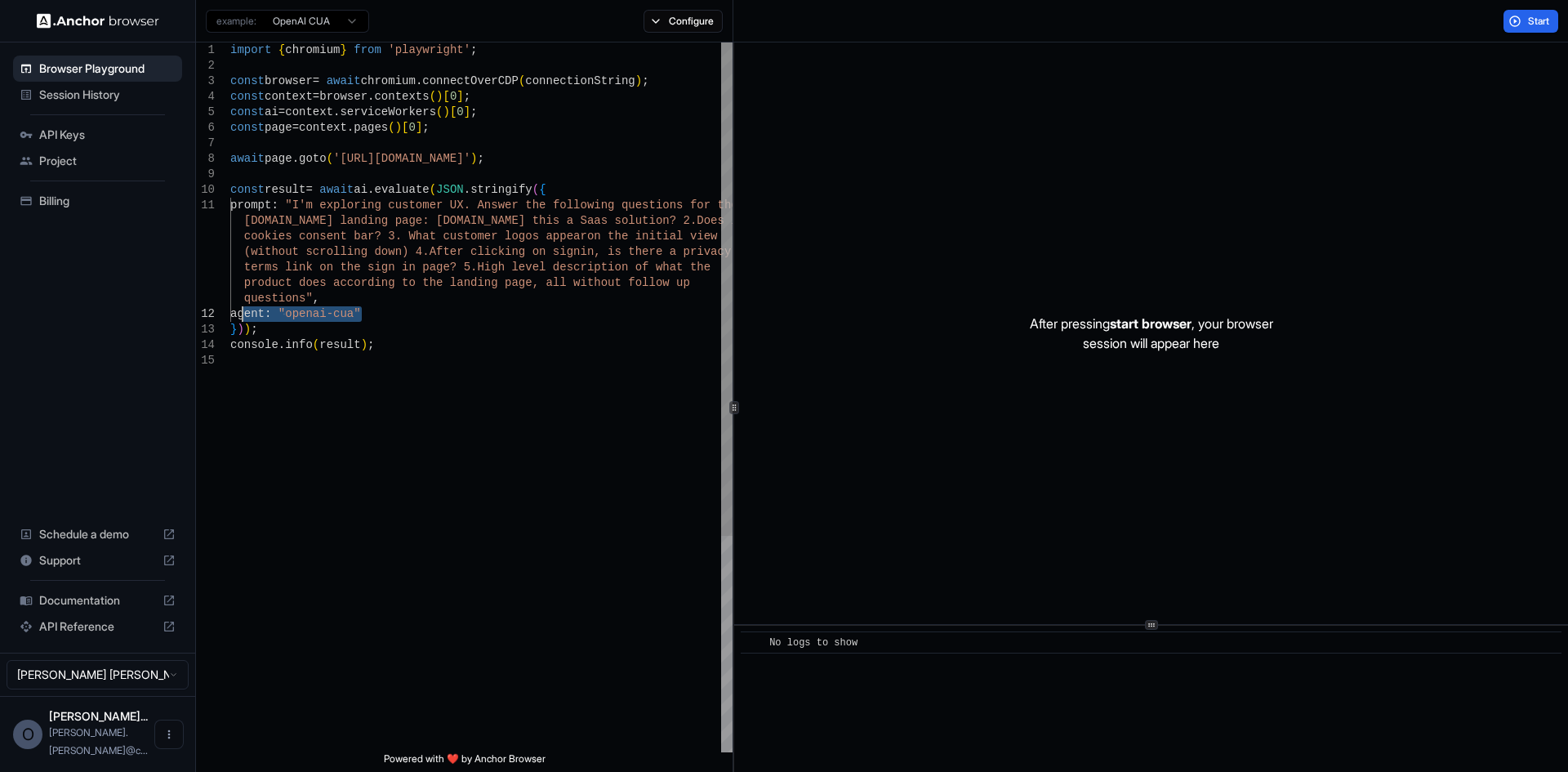
click at [241, 314] on div "import { chromium } from 'playwright' ; const browser = await chromium . connec…" at bounding box center [481, 552] width 502 height 1020
click at [364, 314] on div "import { chromium } from 'playwright' ; const browser = await chromium . connec…" at bounding box center [481, 552] width 502 height 1020
drag, startPoint x: 385, startPoint y: 315, endPoint x: 241, endPoint y: 317, distance: 144.0
click at [241, 317] on div "import { chromium } from 'playwright' ; const browser = await chromium . connec…" at bounding box center [481, 552] width 502 height 1020
click at [358, 317] on div "import { chromium } from 'playwright' ; const browser = await chromium . connec…" at bounding box center [481, 552] width 502 height 1020
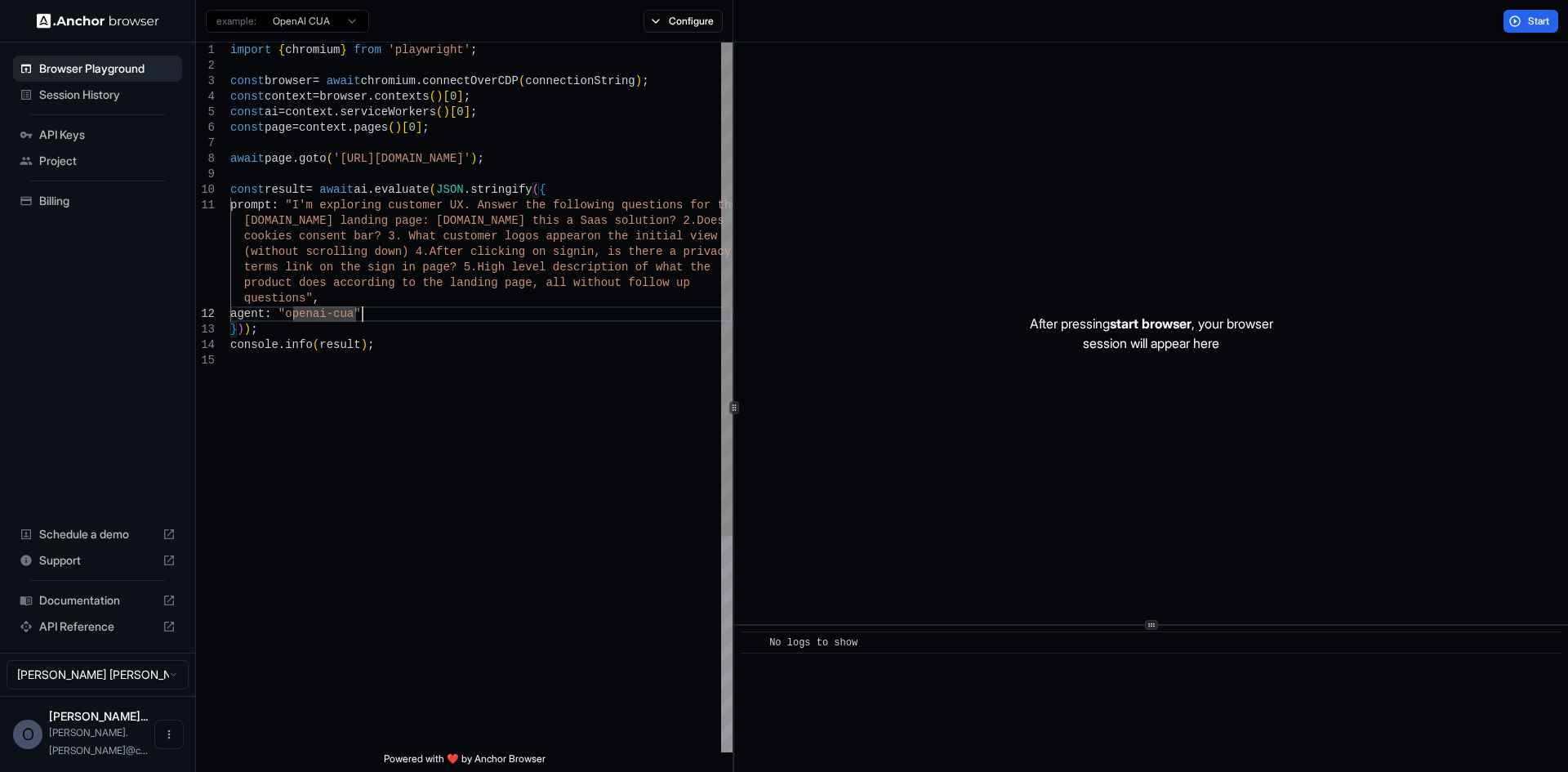
click at [393, 313] on div "import { chromium } from 'playwright' ; const browser = await chromium . connec…" at bounding box center [481, 552] width 502 height 1020
drag, startPoint x: 391, startPoint y: 317, endPoint x: 285, endPoint y: 317, distance: 106.0
click at [285, 317] on div "import { chromium } from 'playwright' ; const browser = await chromium . connec…" at bounding box center [481, 552] width 502 height 1020
click at [385, 312] on div "import { chromium } from 'playwright' ; const browser = await chromium . connec…" at bounding box center [481, 552] width 502 height 1020
drag, startPoint x: 377, startPoint y: 316, endPoint x: 284, endPoint y: 314, distance: 93.0
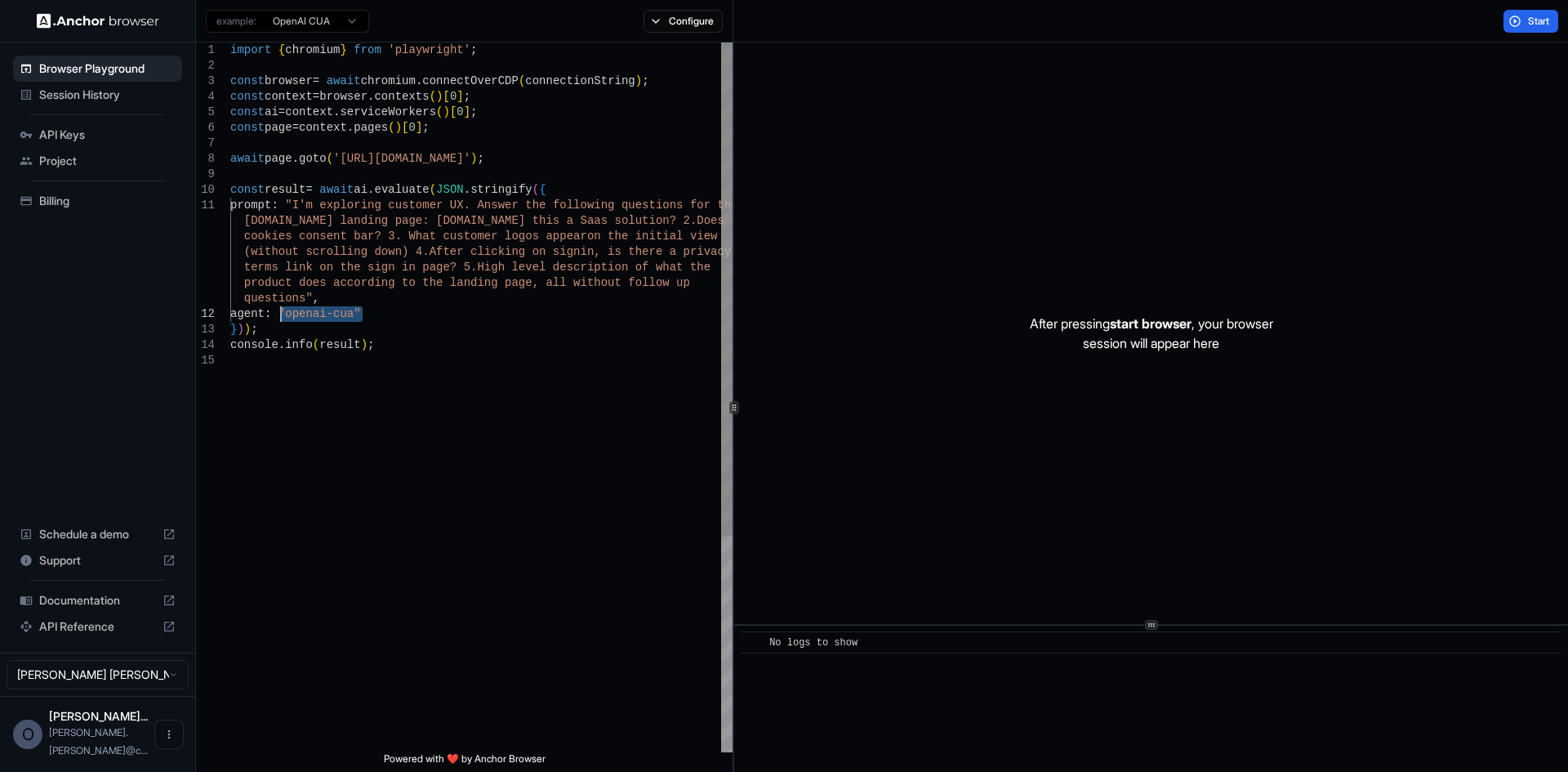
click at [284, 314] on div "import { chromium } from 'playwright' ; const browser = await chromium . connec…" at bounding box center [481, 552] width 502 height 1020
click at [330, 301] on div "import { chromium } from 'playwright' ; const browser = await chromium . connec…" at bounding box center [481, 552] width 502 height 1020
drag, startPoint x: 381, startPoint y: 316, endPoint x: 285, endPoint y: 314, distance: 96.0
click at [285, 314] on div "import { chromium } from 'playwright' ; const browser = await chromium . connec…" at bounding box center [481, 552] width 502 height 1020
click at [322, 306] on div "import { chromium } from 'playwright' ; const browser = await chromium . connec…" at bounding box center [481, 552] width 502 height 1020
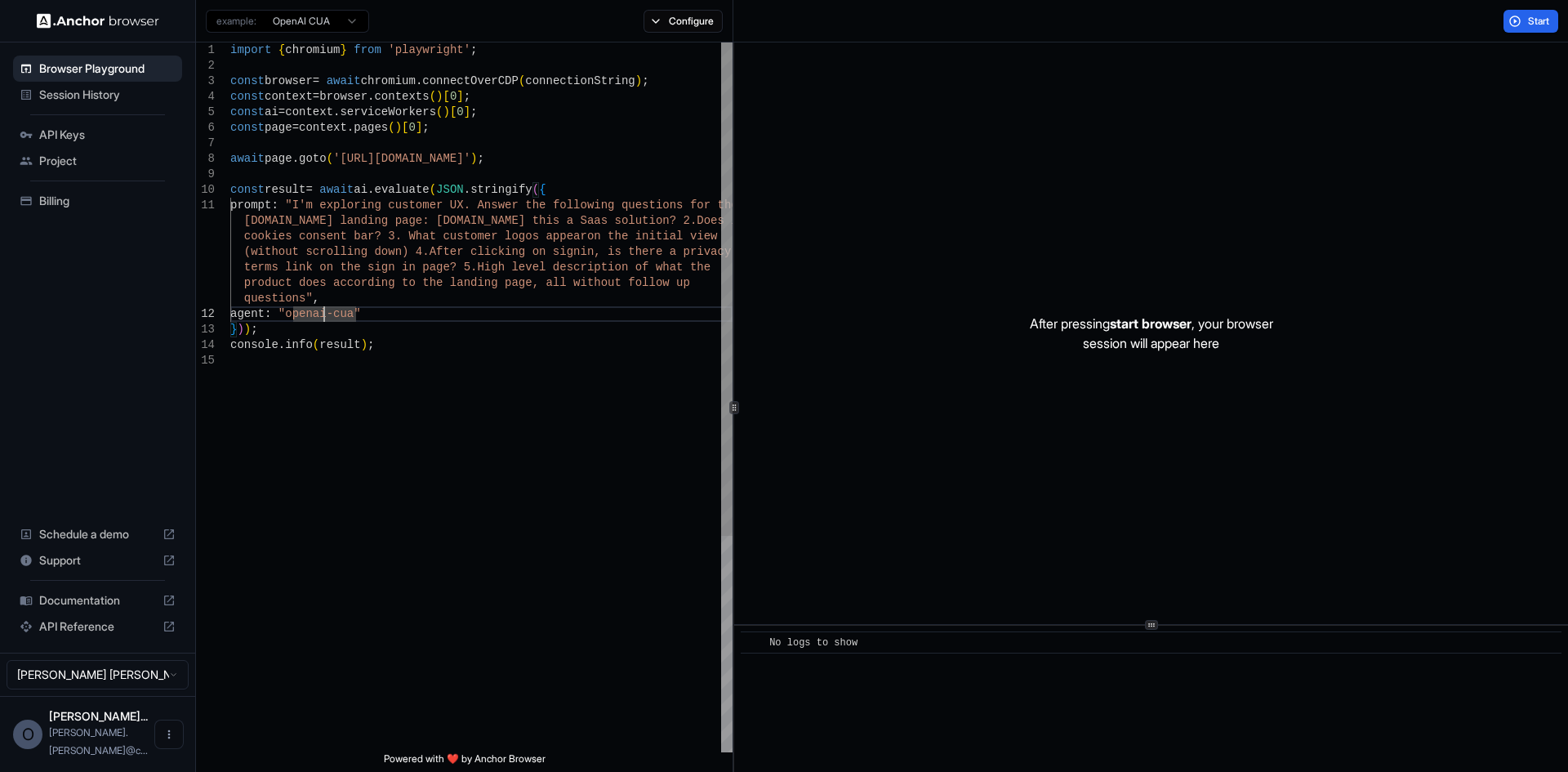
click at [350, 298] on div "import { chromium } from 'playwright' ; const browser = await chromium . connec…" at bounding box center [481, 552] width 502 height 1020
drag, startPoint x: 368, startPoint y: 310, endPoint x: 288, endPoint y: 315, distance: 80.2
click at [288, 315] on div "import { chromium } from 'playwright' ; const browser = await chromium . connec…" at bounding box center [481, 552] width 502 height 1020
click at [330, 295] on div "import { chromium } from 'playwright' ; const browser = await chromium . connec…" at bounding box center [481, 552] width 502 height 1020
drag, startPoint x: 362, startPoint y: 314, endPoint x: 286, endPoint y: 314, distance: 76.0
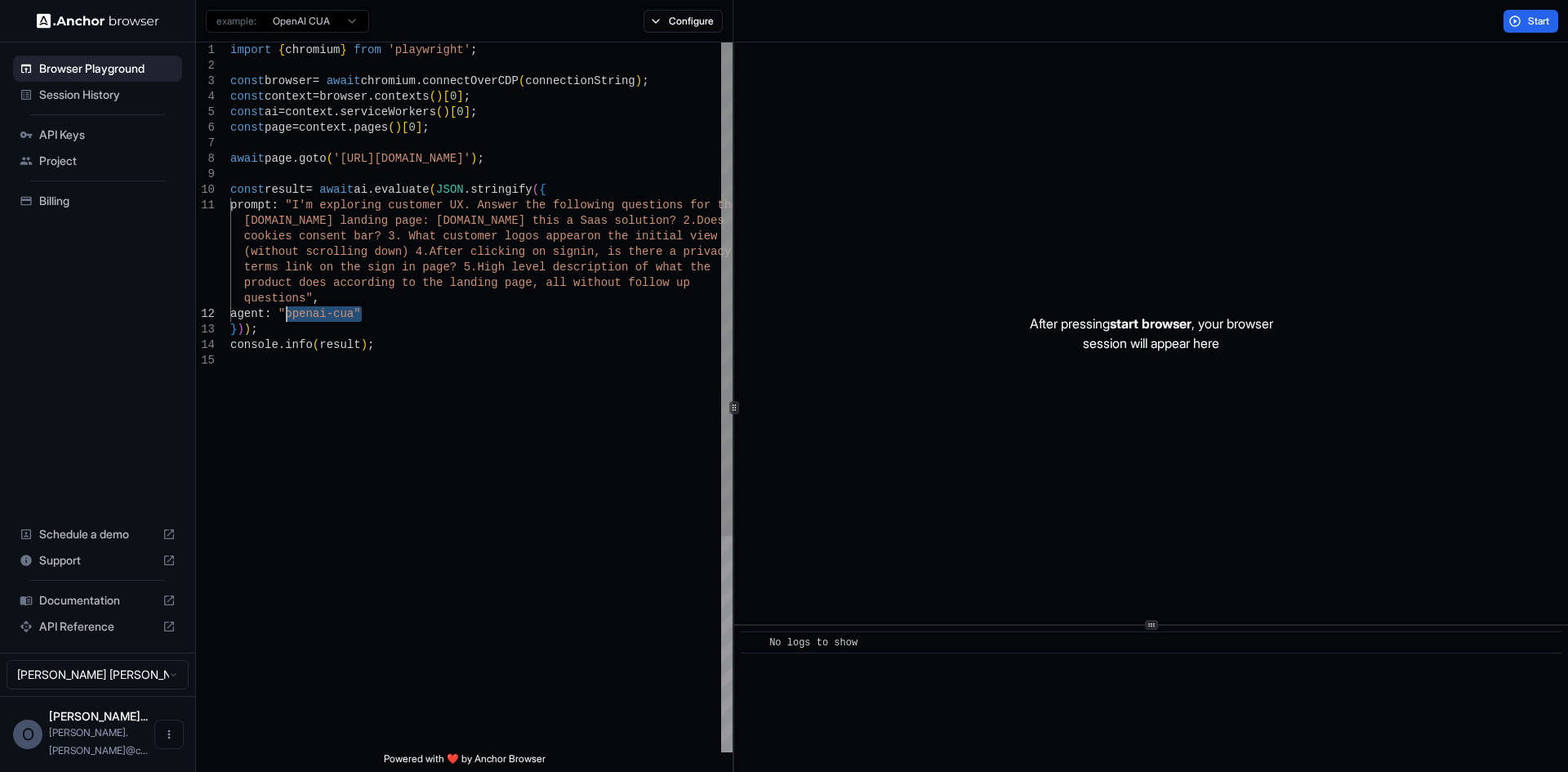
click at [286, 314] on div "import { chromium } from 'playwright' ; const browser = await chromium . connec…" at bounding box center [481, 552] width 502 height 1020
click at [345, 298] on div "import { chromium } from 'playwright' ; const browser = await chromium . connec…" at bounding box center [481, 552] width 502 height 1020
drag, startPoint x: 365, startPoint y: 316, endPoint x: 333, endPoint y: 299, distance: 36.2
click at [287, 315] on div "import { chromium } from 'playwright' ; const browser = await chromium . connec…" at bounding box center [481, 552] width 502 height 1020
click at [350, 291] on div "import { chromium } from 'playwright' ; const browser = await chromium . connec…" at bounding box center [481, 552] width 502 height 1020
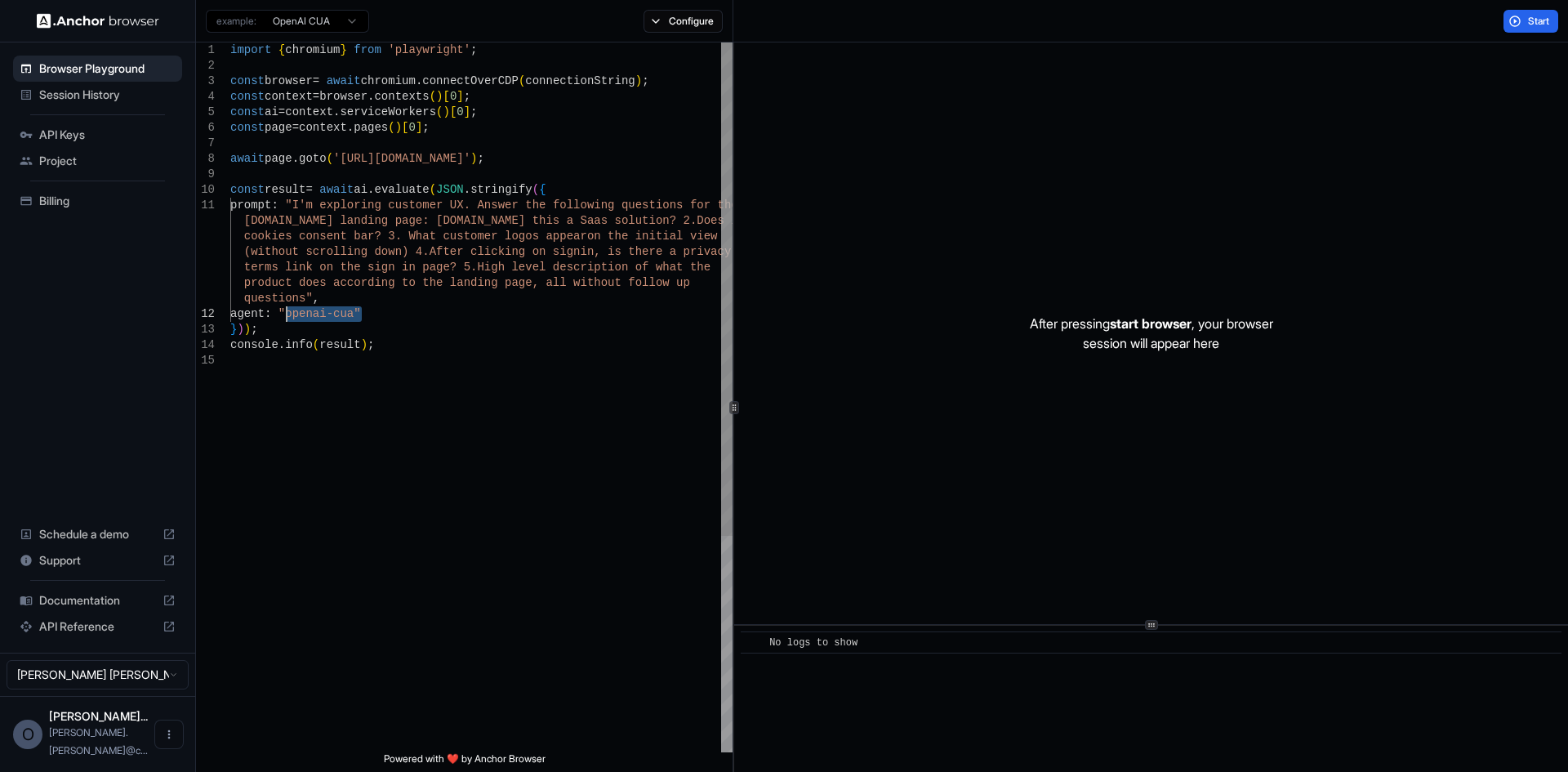
drag, startPoint x: 361, startPoint y: 311, endPoint x: 316, endPoint y: 311, distance: 45.0
click at [284, 317] on div "import { chromium } from 'playwright' ; const browser = await chromium . connec…" at bounding box center [481, 552] width 502 height 1020
click at [337, 298] on div "import { chromium } from 'playwright' ; const browser = await chromium . connec…" at bounding box center [481, 552] width 502 height 1020
drag, startPoint x: 361, startPoint y: 311, endPoint x: 289, endPoint y: 313, distance: 72.0
click at [289, 313] on div "import { chromium } from 'playwright' ; const browser = await chromium . connec…" at bounding box center [481, 552] width 502 height 1020
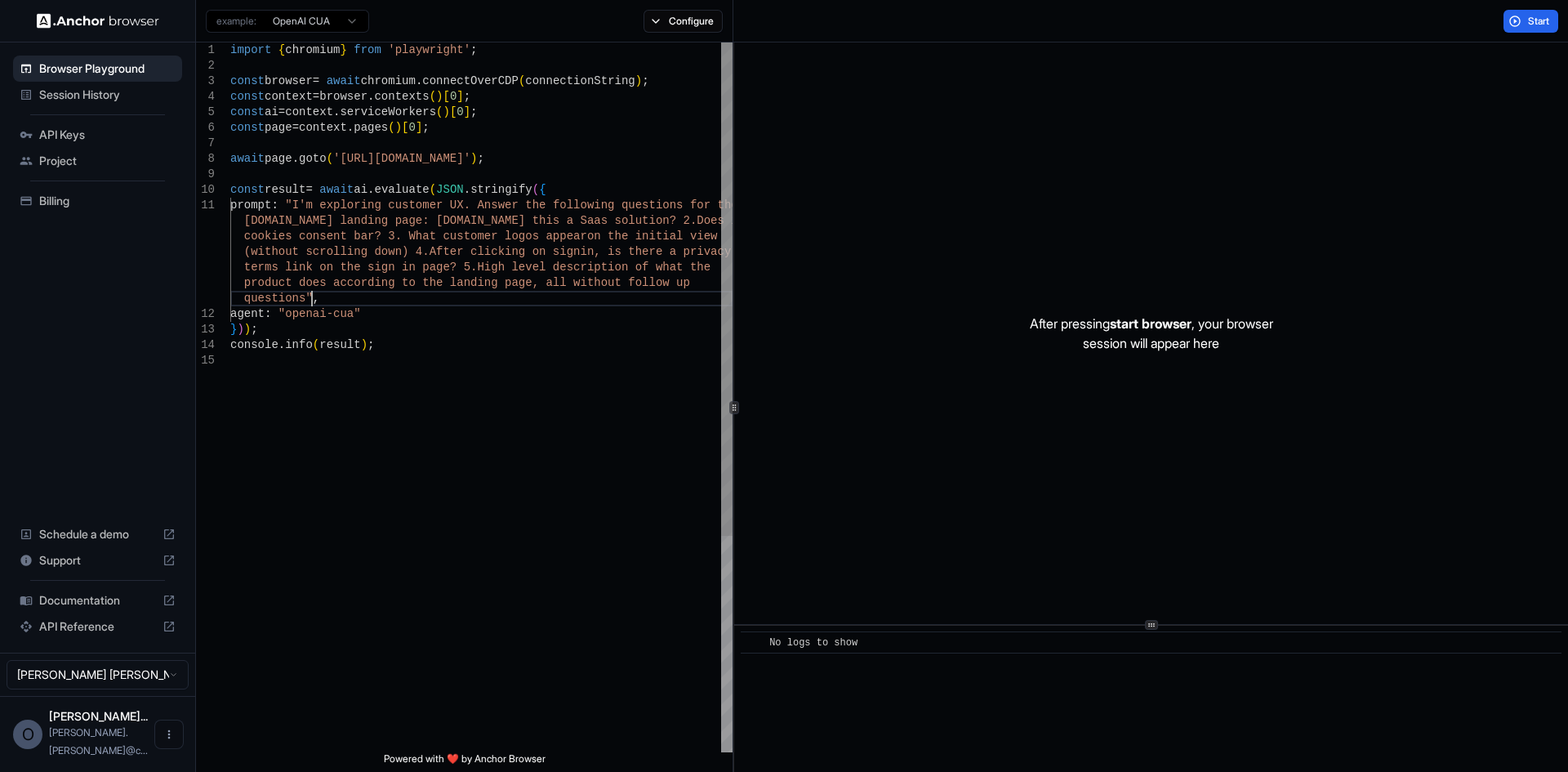
click at [327, 304] on div "import { chromium } from 'playwright' ; const browser = await chromium . connec…" at bounding box center [481, 552] width 502 height 1020
drag, startPoint x: 364, startPoint y: 311, endPoint x: 285, endPoint y: 316, distance: 79.2
click at [285, 316] on div "import { chromium } from 'playwright' ; const browser = await chromium . connec…" at bounding box center [481, 552] width 502 height 1020
click at [332, 300] on div "import { chromium } from 'playwright' ; const browser = await chromium . connec…" at bounding box center [481, 552] width 502 height 1020
click at [379, 314] on div "import { chromium } from 'playwright' ; const browser = await chromium . connec…" at bounding box center [481, 552] width 502 height 1020
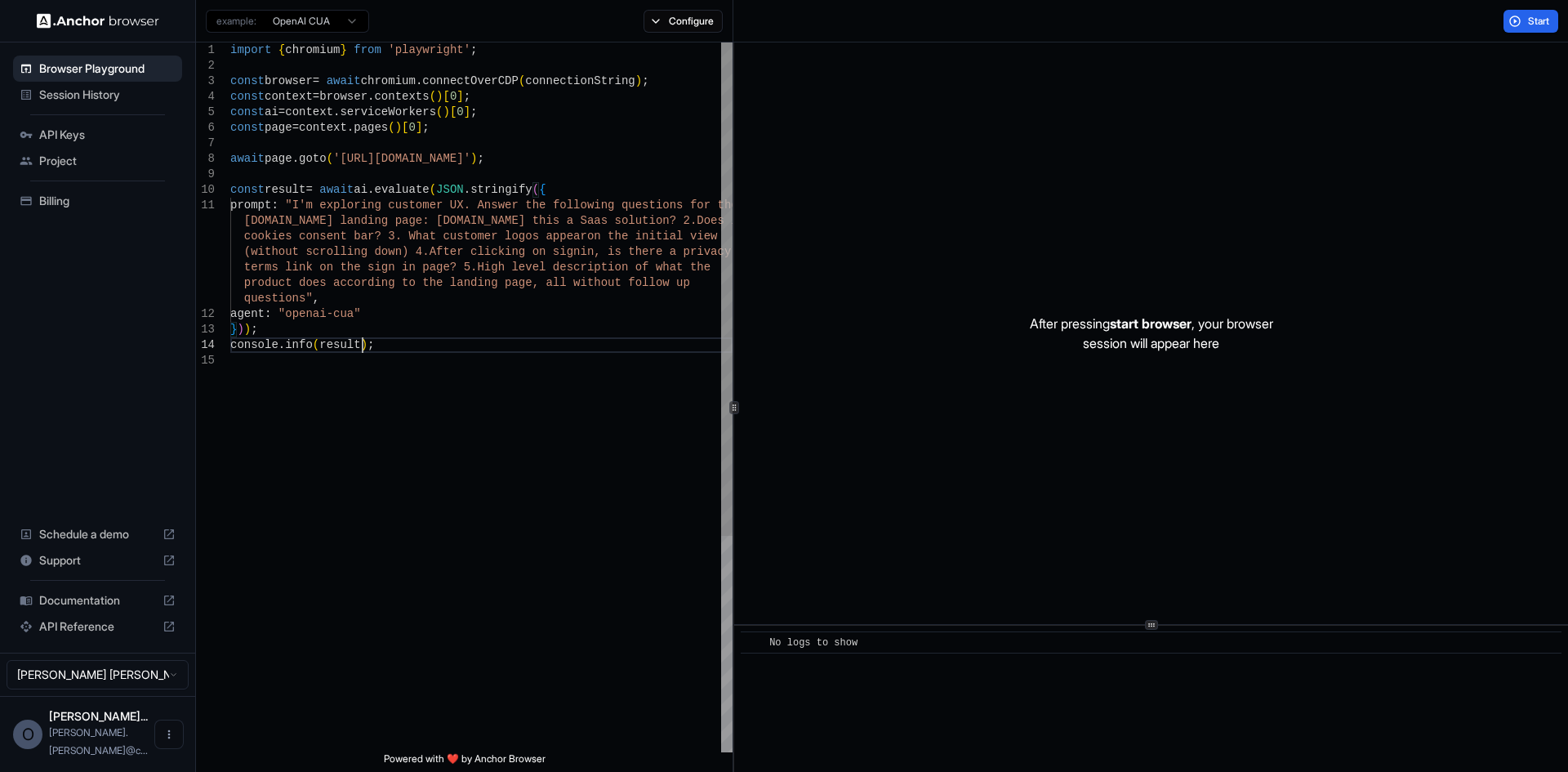
click at [379, 351] on div "import { chromium } from 'playwright' ; const browser = await chromium . connec…" at bounding box center [481, 552] width 502 height 1020
click at [466, 353] on div "import { chromium } from 'playwright' ; const browser = await chromium . connec…" at bounding box center [481, 552] width 502 height 1020
click at [464, 345] on div "import { chromium } from 'playwright' ; const browser = await chromium . connec…" at bounding box center [481, 552] width 502 height 1020
click at [400, 346] on div "import { chromium } from 'playwright' ; const browser = await chromium . connec…" at bounding box center [481, 552] width 502 height 1020
click at [401, 345] on div "import { chromium } from 'playwright' ; const browser = await chromium . connec…" at bounding box center [481, 552] width 502 height 1020
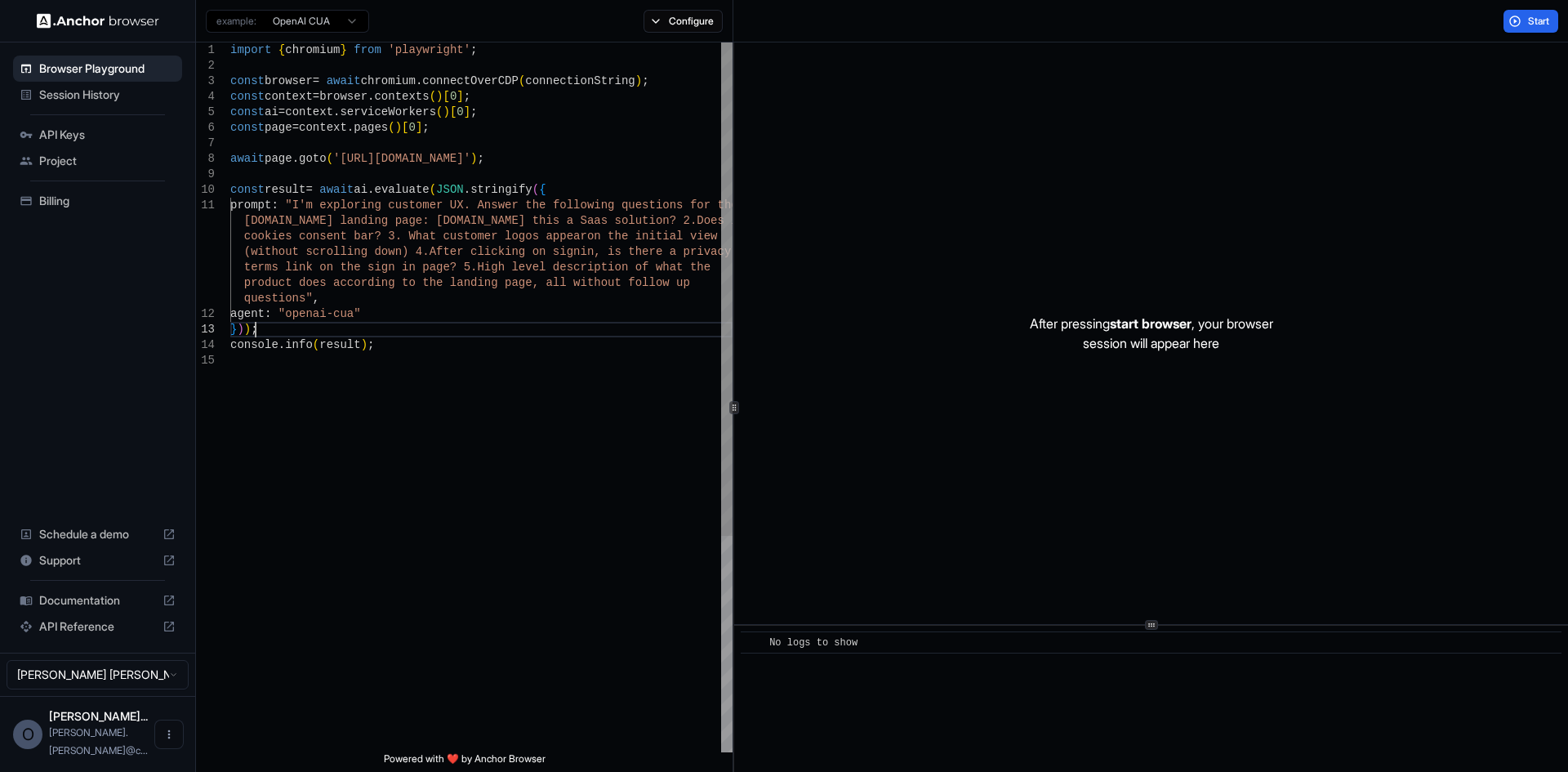
click at [405, 335] on div "import { chromium } from 'playwright' ; const browser = await chromium . connec…" at bounding box center [481, 552] width 502 height 1020
click at [403, 344] on div "import { chromium } from 'playwright' ; const browser = await chromium . connec…" at bounding box center [481, 552] width 502 height 1020
click at [408, 327] on div "import { chromium } from 'playwright' ; const browser = await chromium . connec…" at bounding box center [481, 552] width 502 height 1020
click at [416, 317] on div "import { chromium } from 'playwright' ; const browser = await chromium . connec…" at bounding box center [481, 552] width 502 height 1020
click at [417, 339] on div "import { chromium } from 'playwright' ; const browser = await chromium . connec…" at bounding box center [481, 552] width 502 height 1020
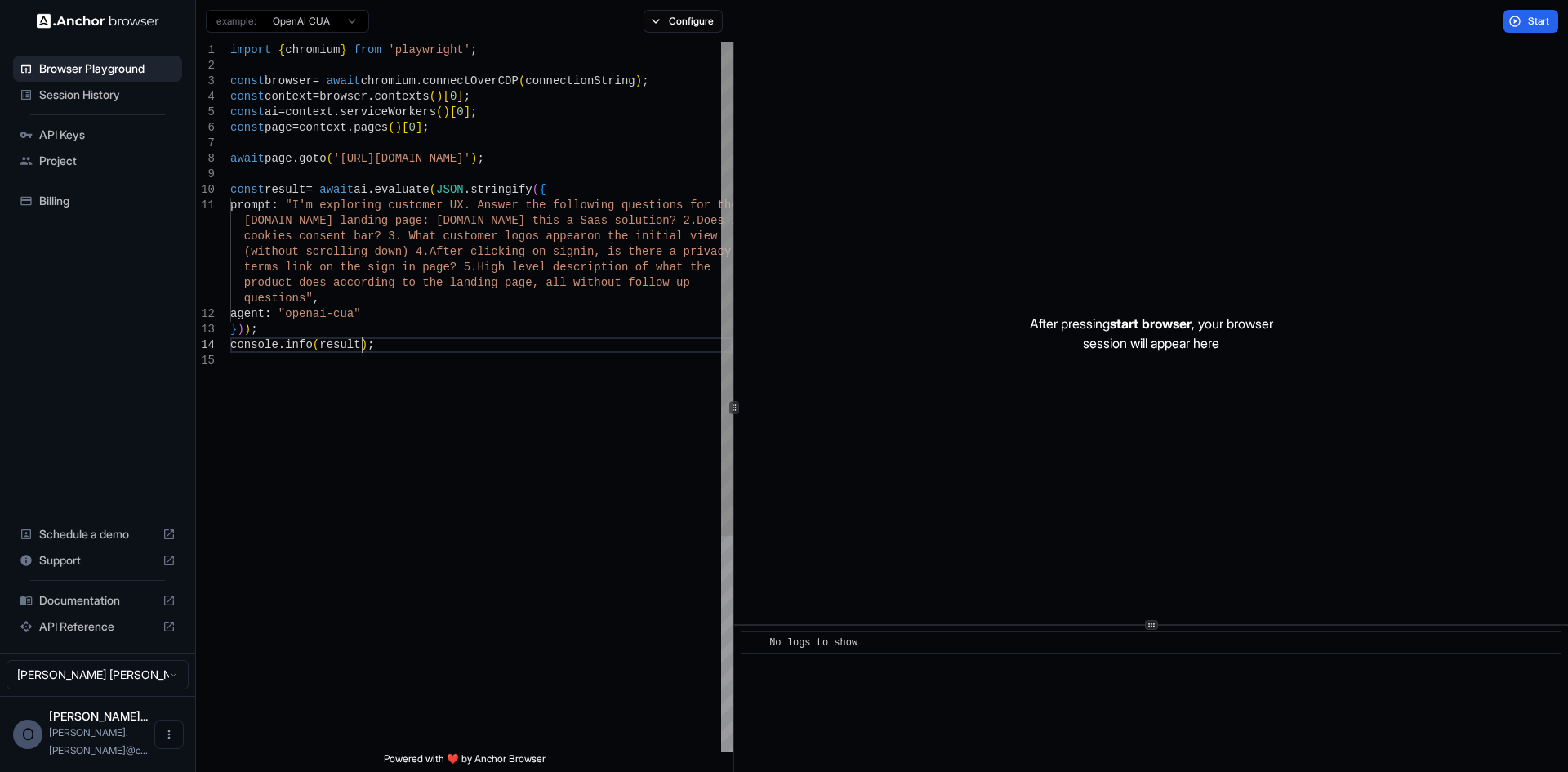
click at [413, 328] on div "import { chromium } from 'playwright' ; const browser = await chromium . connec…" at bounding box center [481, 552] width 502 height 1020
click at [415, 342] on div "import { chromium } from 'playwright' ; const browser = await chromium . connec…" at bounding box center [481, 552] width 502 height 1020
click at [421, 326] on div "import { chromium } from 'playwright' ; const browser = await chromium . connec…" at bounding box center [481, 552] width 502 height 1020
click at [418, 310] on div "import { chromium } from 'playwright' ; const browser = await chromium . connec…" at bounding box center [481, 552] width 502 height 1020
click at [404, 297] on div "import { chromium } from 'playwright' ; const browser = await chromium . connec…" at bounding box center [481, 552] width 502 height 1020
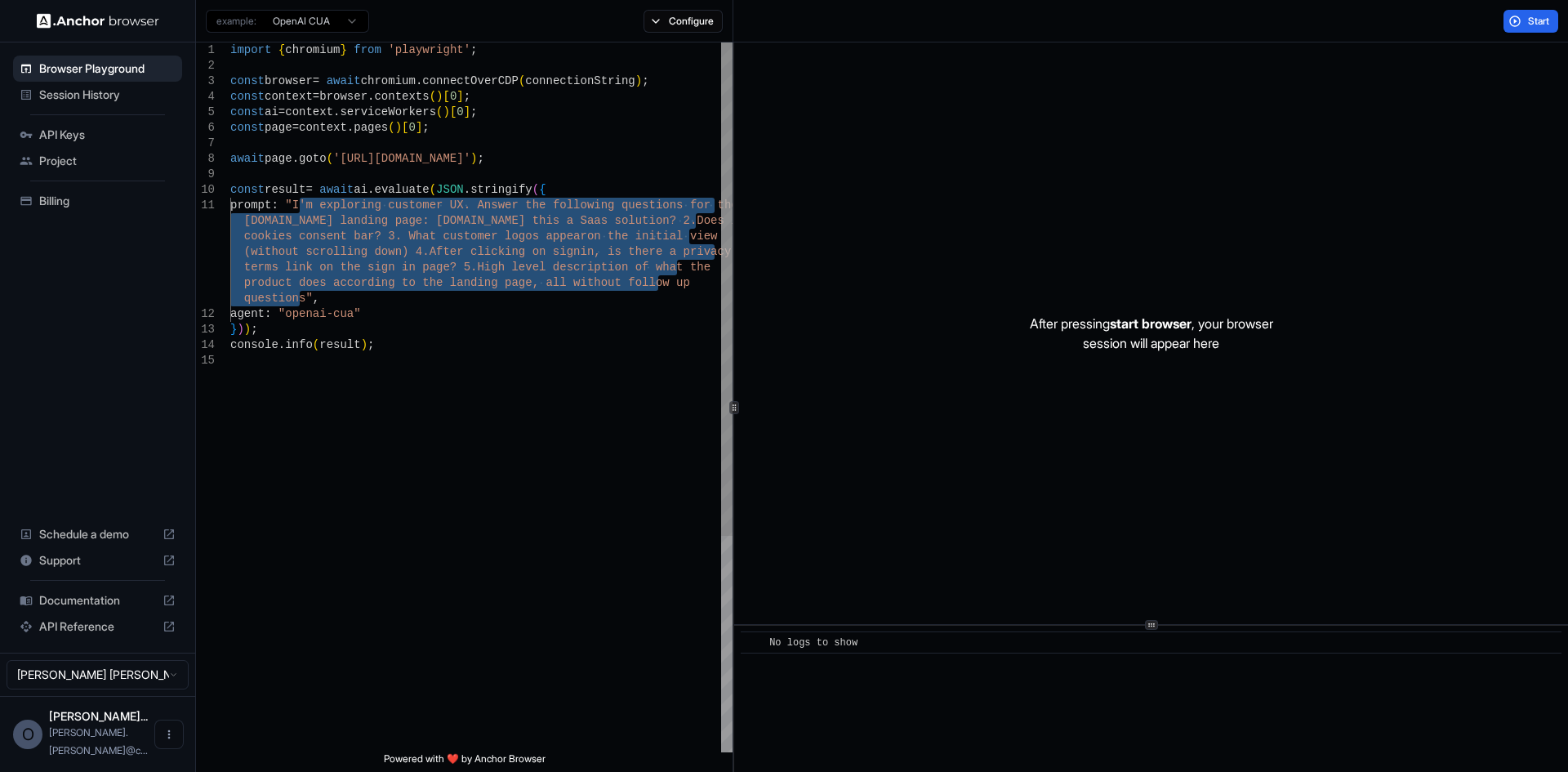
drag, startPoint x: 298, startPoint y: 203, endPoint x: 299, endPoint y: 298, distance: 95.0
click at [299, 298] on div "import { chromium } from 'playwright' ; const browser = await chromium . connec…" at bounding box center [481, 552] width 502 height 1020
click at [312, 233] on div "import { chromium } from 'playwright' ; const browser = await chromium . connec…" at bounding box center [481, 552] width 502 height 1020
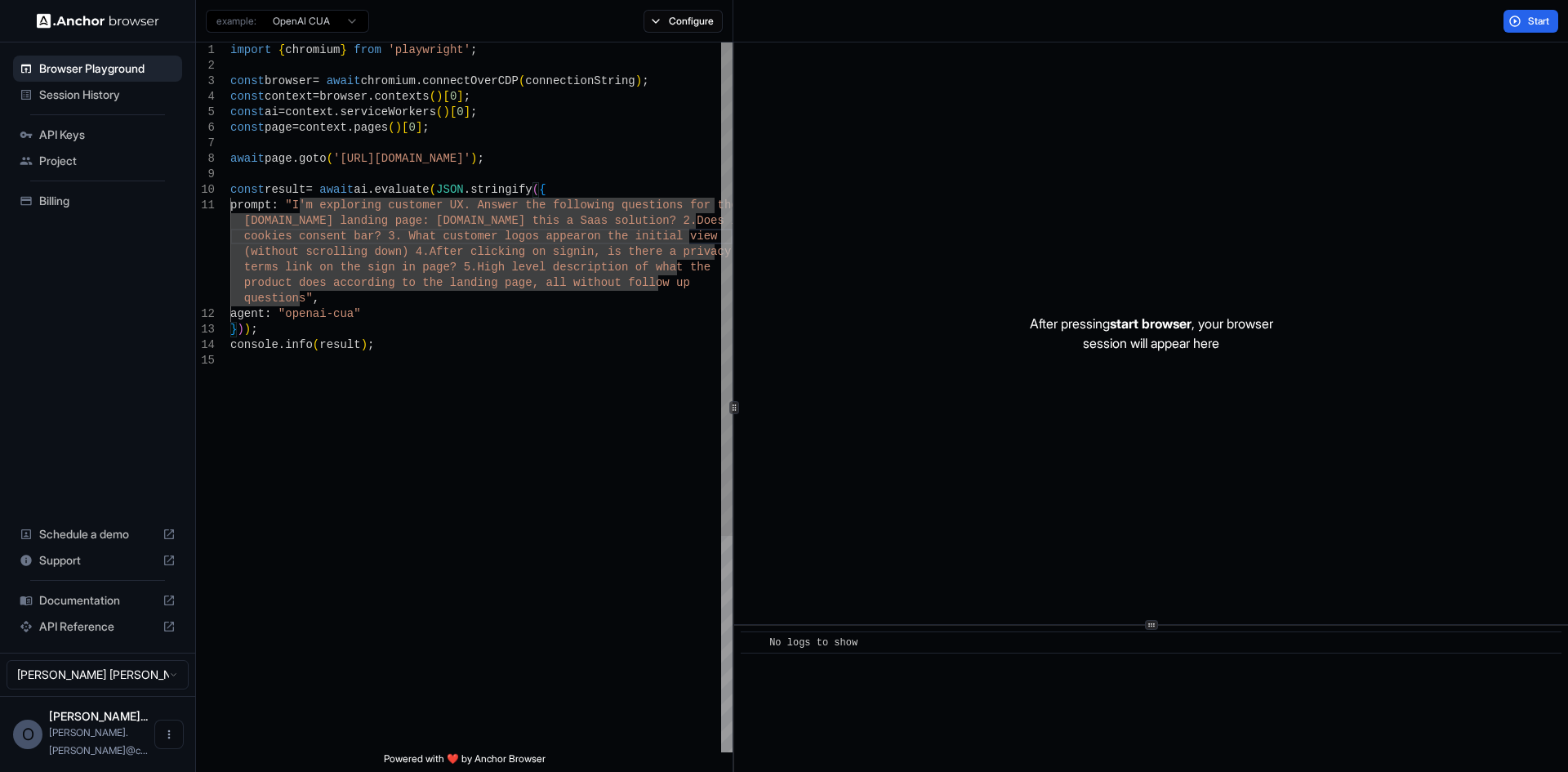
click at [301, 207] on div "import { chromium } from 'playwright' ; const browser = await chromium . connec…" at bounding box center [481, 552] width 502 height 1020
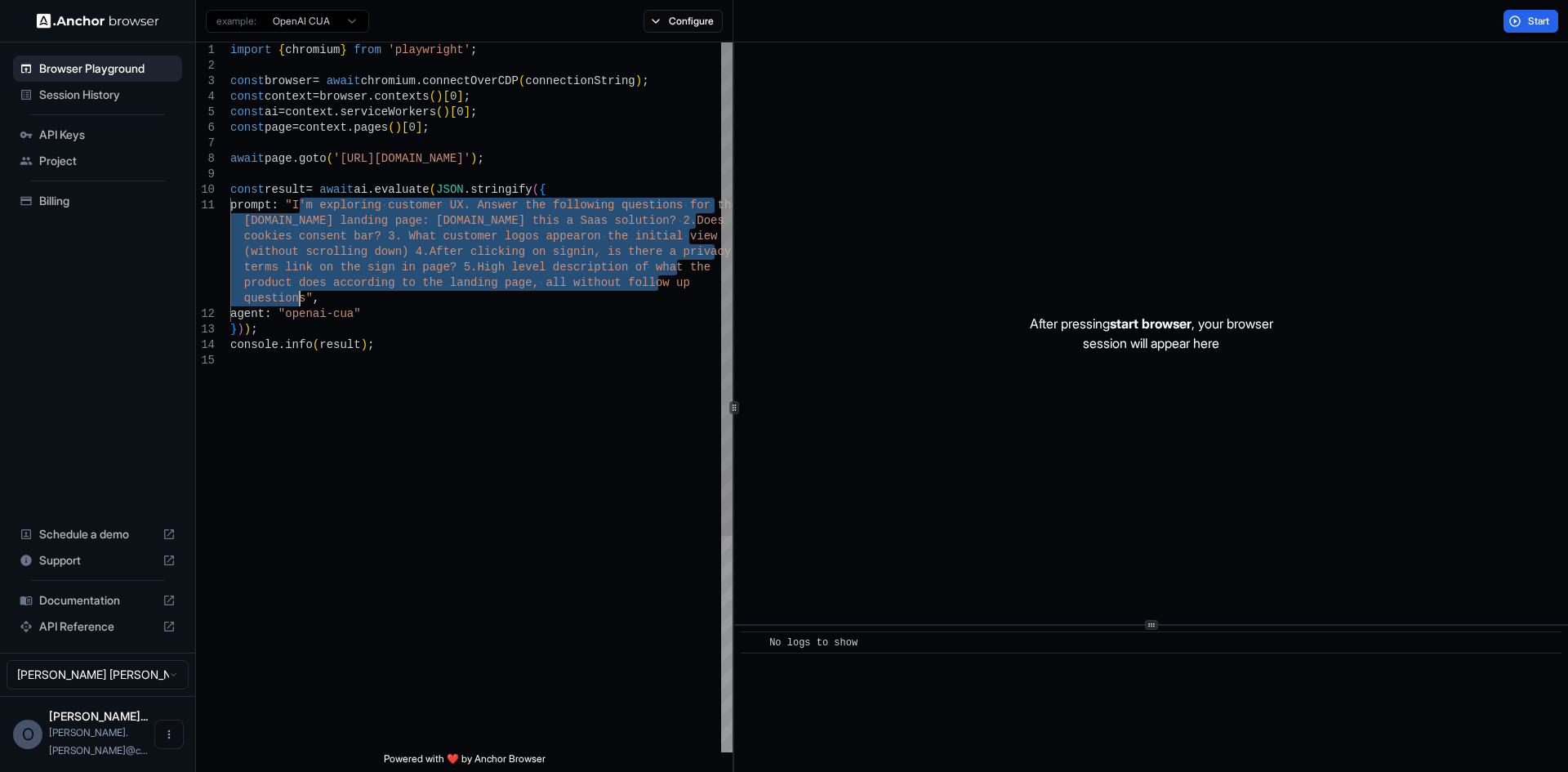
drag, startPoint x: 300, startPoint y: 204, endPoint x: 297, endPoint y: 292, distance: 88.1
click at [297, 292] on div "import { chromium } from 'playwright' ; const browser = await chromium . connec…" at bounding box center [481, 552] width 502 height 1020
click at [328, 219] on div "import { chromium } from 'playwright' ; const browser = await chromium . connec…" at bounding box center [481, 552] width 502 height 1020
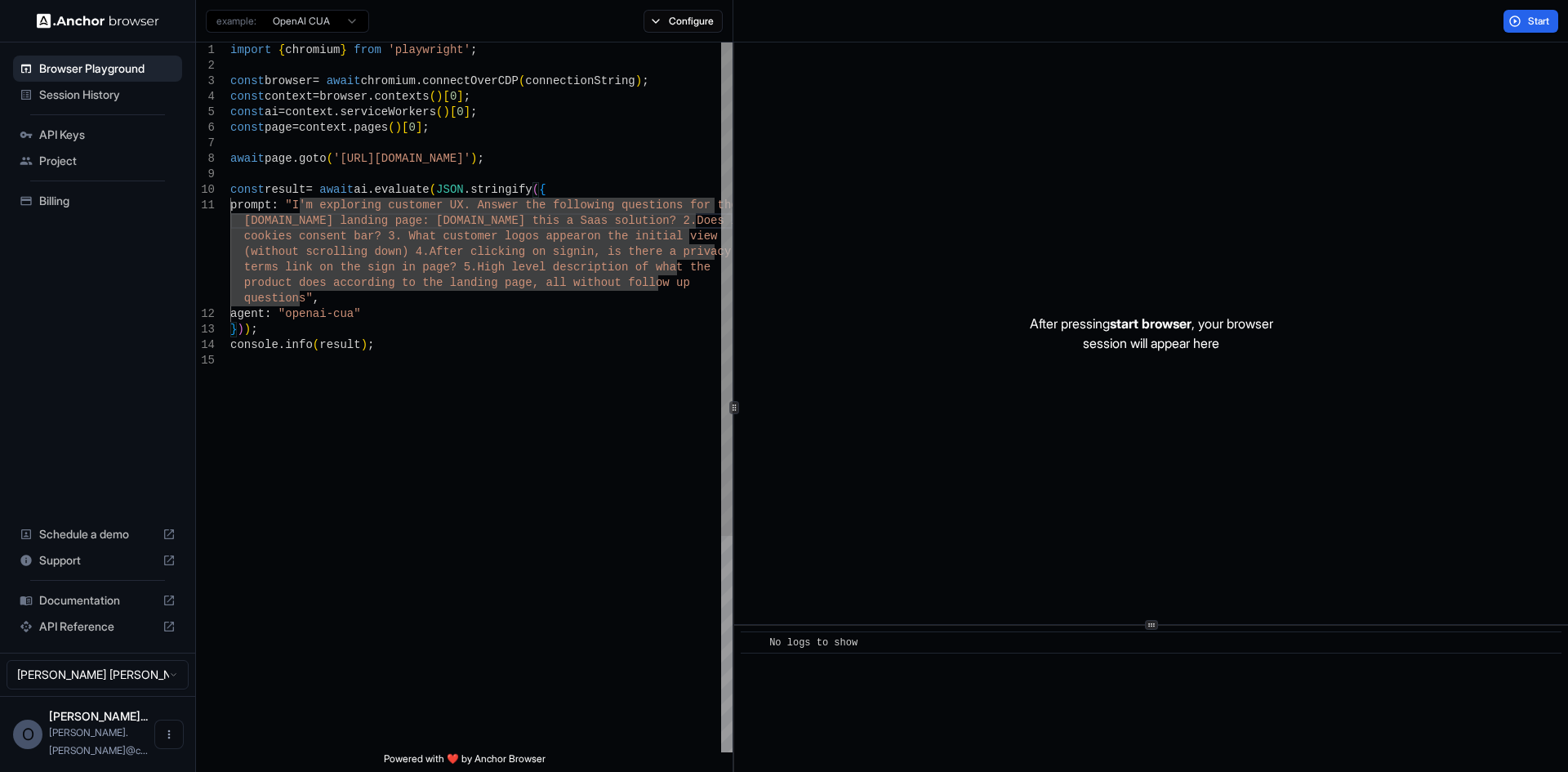
click at [300, 205] on div "import { chromium } from 'playwright' ; const browser = await chromium . connec…" at bounding box center [481, 552] width 502 height 1020
click at [297, 296] on div "import { chromium } from 'playwright' ; const browser = await chromium . connec…" at bounding box center [481, 552] width 502 height 1020
click at [299, 203] on div "import { chromium } from 'playwright' ; const browser = await chromium . connec…" at bounding box center [481, 552] width 502 height 1020
click at [300, 298] on div "import { chromium } from 'playwright' ; const browser = await chromium . connec…" at bounding box center [481, 552] width 502 height 1020
click at [453, 233] on div "import { chromium } from 'playwright' ; const browser = await chromium . connec…" at bounding box center [481, 552] width 502 height 1020
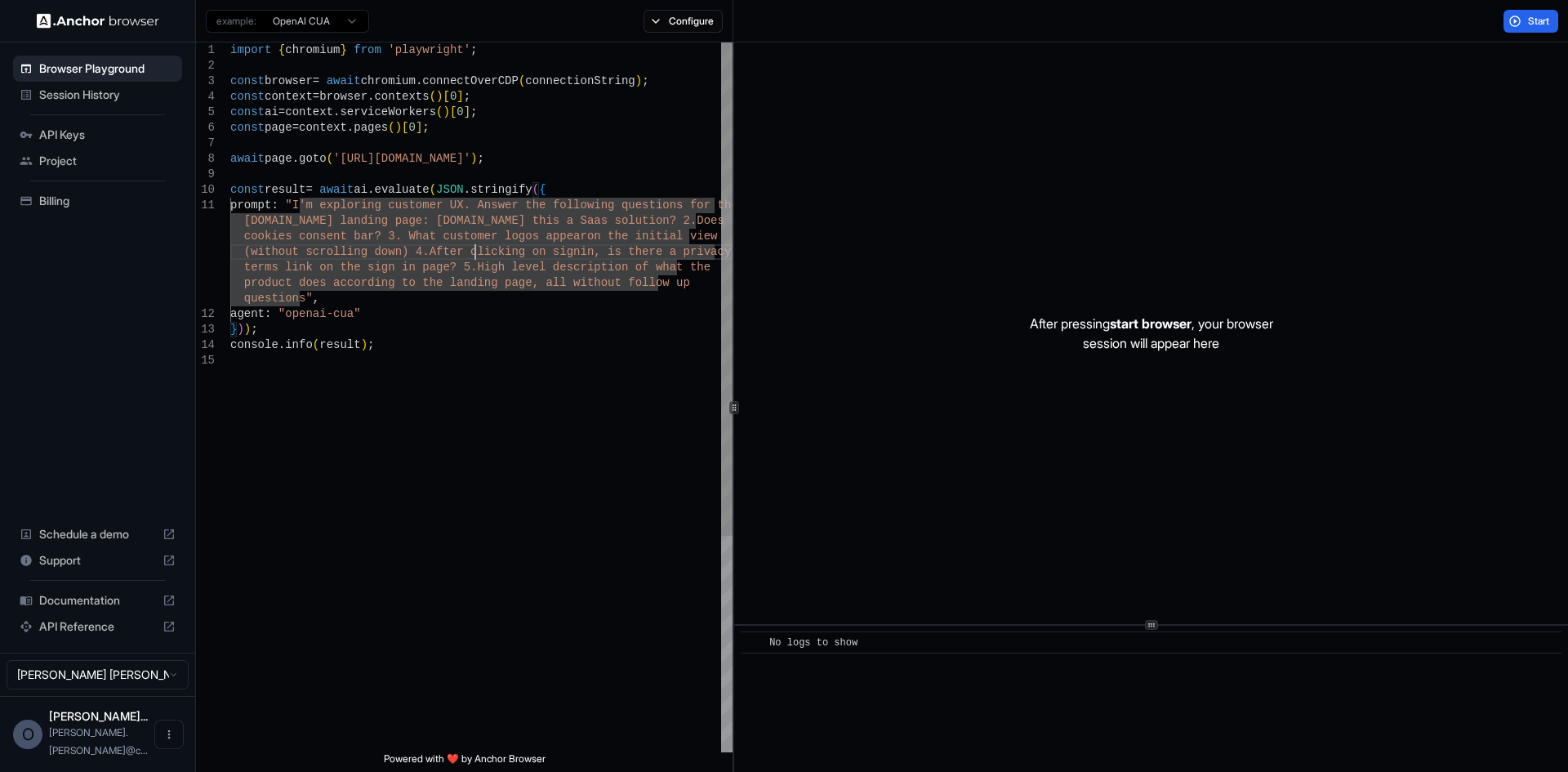
click at [474, 254] on div "import { chromium } from 'playwright' ; const browser = await chromium . connec…" at bounding box center [481, 552] width 502 height 1020
click at [452, 265] on div "import { chromium } from 'playwright' ; const browser = await chromium . connec…" at bounding box center [481, 552] width 502 height 1020
click at [458, 261] on div "import { chromium } from 'playwright' ; const browser = await chromium . connec…" at bounding box center [481, 552] width 502 height 1020
click at [322, 290] on div "import { chromium } from 'playwright' ; const browser = await chromium . connec…" at bounding box center [481, 552] width 502 height 1020
click at [299, 297] on div "import { chromium } from 'playwright' ; const browser = await chromium . connec…" at bounding box center [481, 552] width 502 height 1020
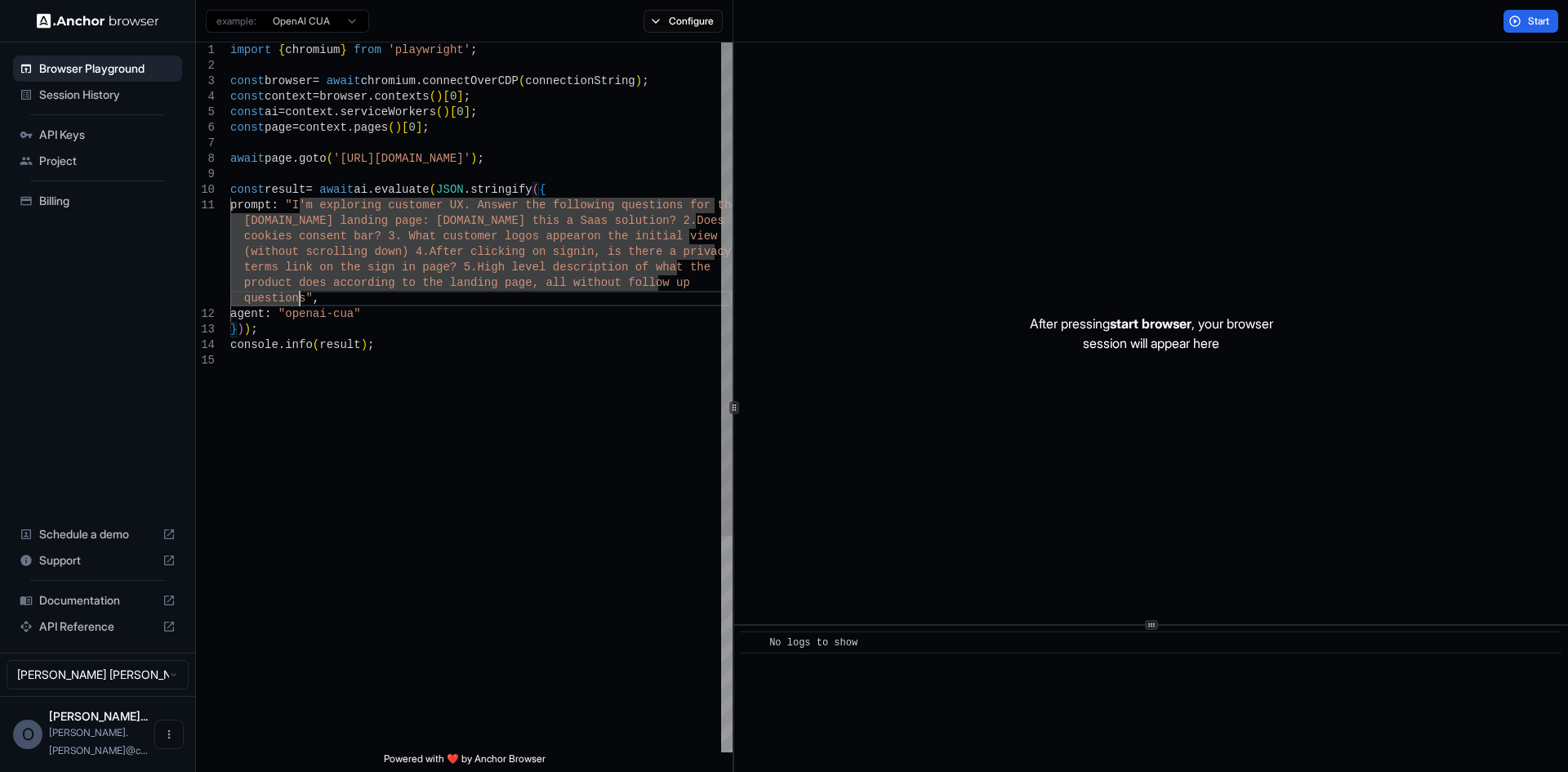
click at [300, 207] on div "import { chromium } from 'playwright' ; const browser = await chromium . connec…" at bounding box center [481, 552] width 502 height 1020
drag, startPoint x: 547, startPoint y: 144, endPoint x: 500, endPoint y: 130, distance: 49.0
click at [547, 143] on div "import { chromium } from 'playwright' ; const browser = await chromium . connec…" at bounding box center [481, 552] width 502 height 1020
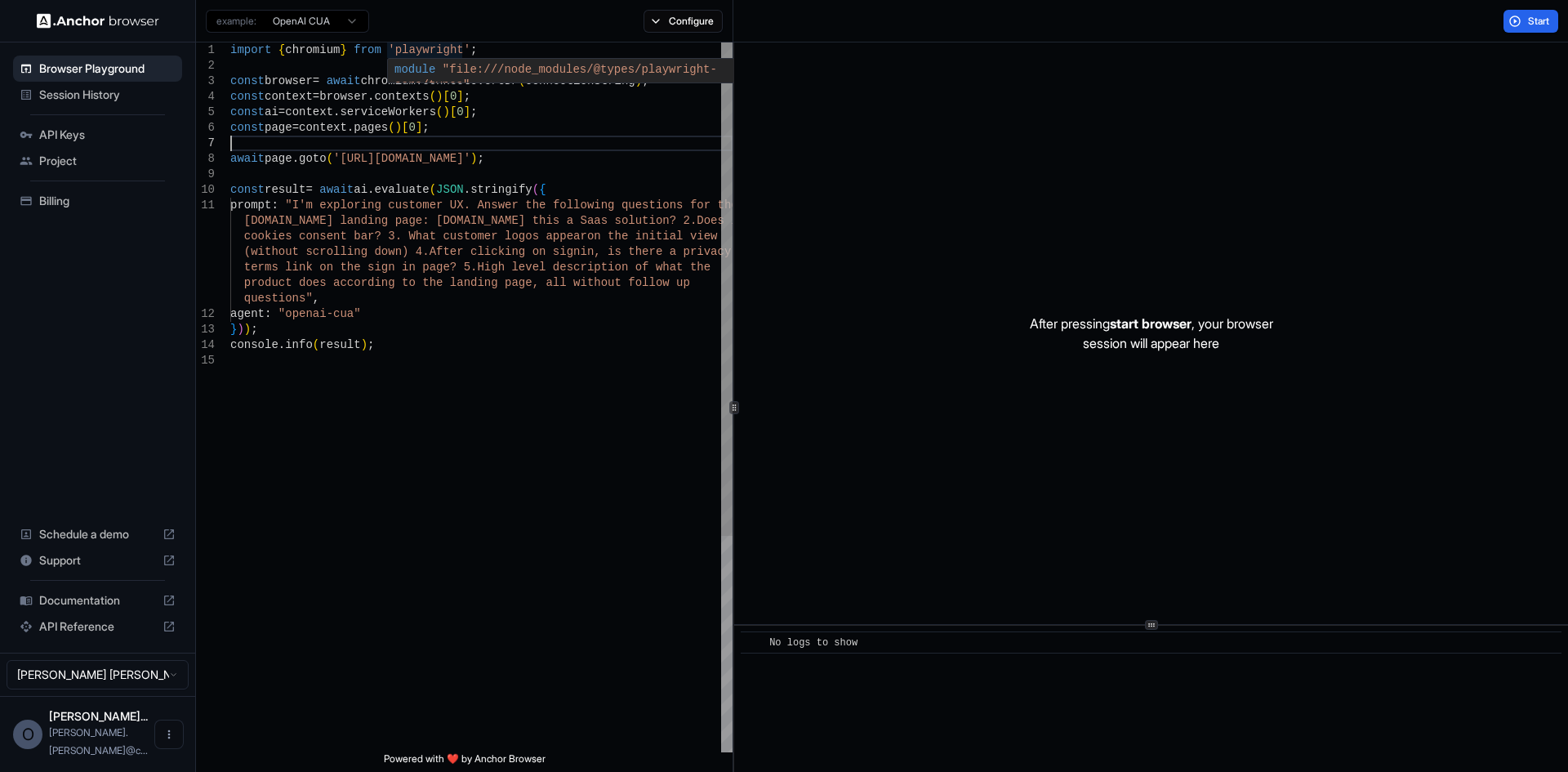
click at [466, 52] on div "import { chromium } from 'playwright' ; const browser = await chromium . connec…" at bounding box center [481, 552] width 502 height 1020
type textarea "**********"
click at [398, 311] on div "import { chromium } from 'playwright' ; const browser = await chromium . connec…" at bounding box center [481, 552] width 502 height 1020
click at [412, 342] on div "import { chromium } from 'playwright' ; const browser = await chromium . connec…" at bounding box center [481, 552] width 502 height 1020
click at [367, 329] on div "import { chromium } from 'playwright' ; const browser = await chromium . connec…" at bounding box center [481, 552] width 502 height 1020
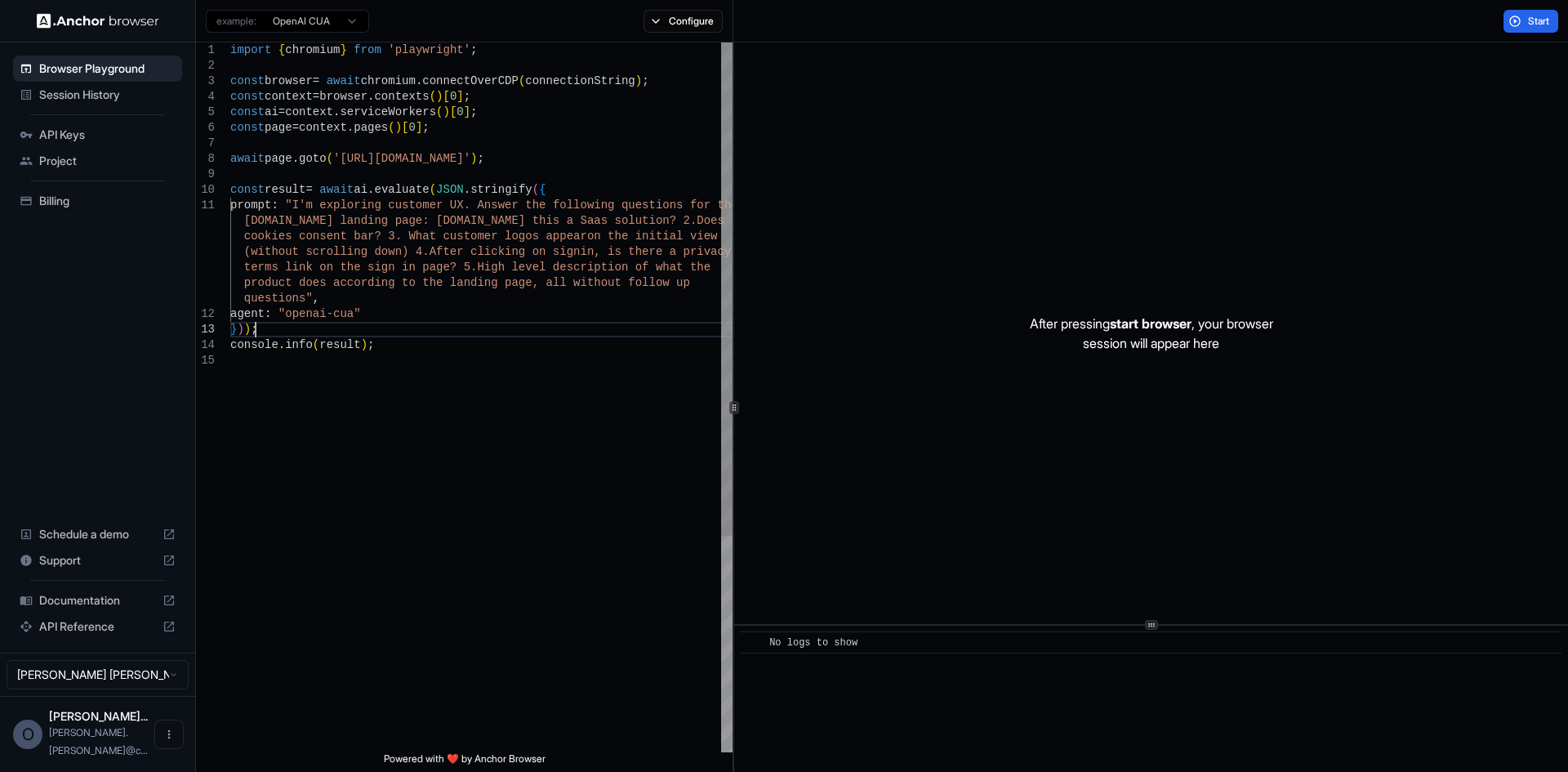
click at [421, 310] on div "import { chromium } from 'playwright' ; const browser = await chromium . connec…" at bounding box center [481, 552] width 502 height 1020
click at [288, 315] on div "import { chromium } from 'playwright' ; const browser = await chromium . connec…" at bounding box center [481, 552] width 502 height 1020
click at [378, 313] on div "import { chromium } from 'playwright' ; const browser = await chromium . connec…" at bounding box center [481, 552] width 502 height 1020
click at [393, 306] on div "import { chromium } from 'playwright' ; const browser = await chromium . connec…" at bounding box center [481, 552] width 502 height 1020
click at [357, 313] on div "import { chromium } from 'playwright' ; const browser = await chromium . connec…" at bounding box center [481, 552] width 502 height 1020
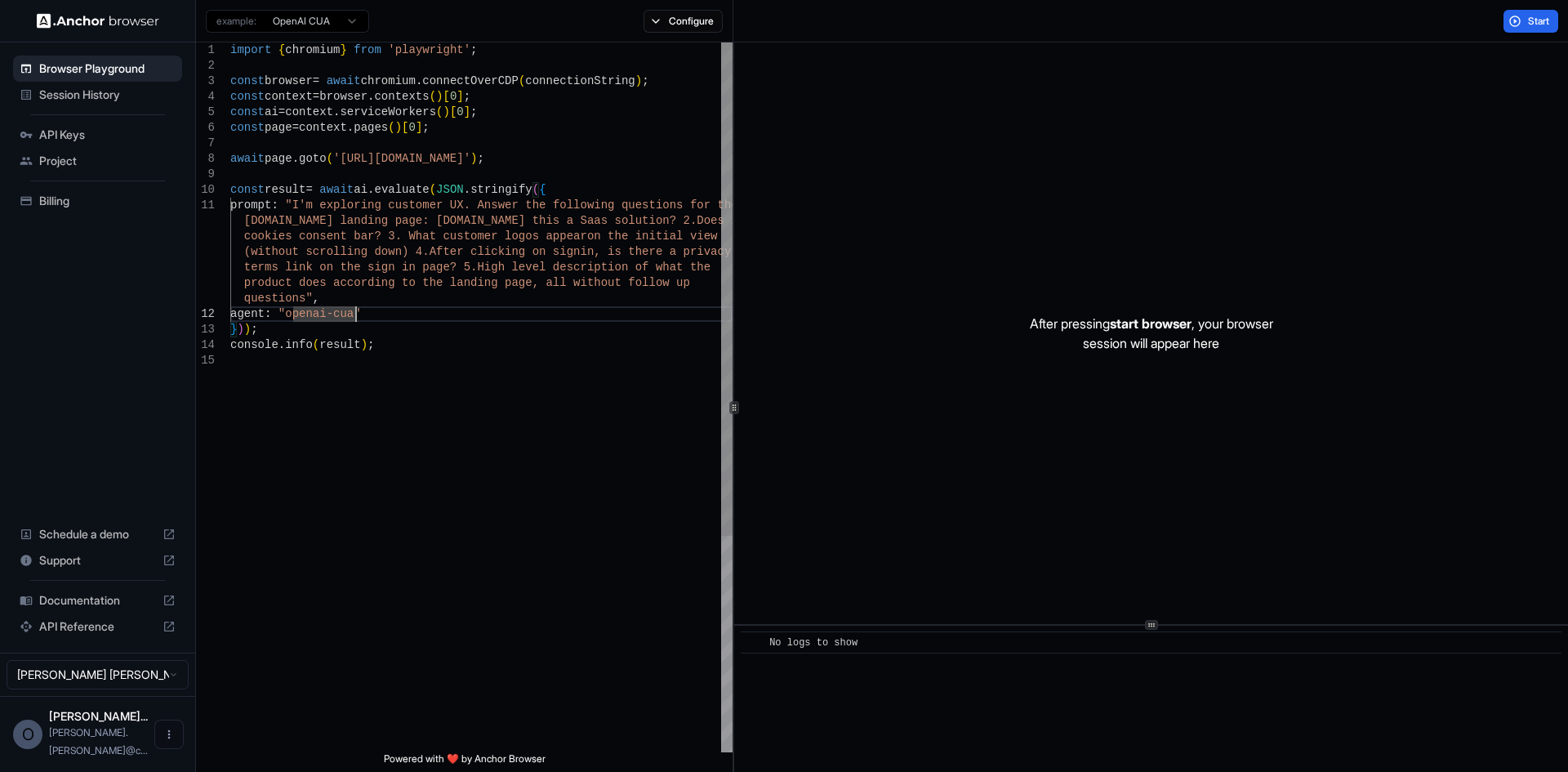
click at [399, 318] on div "import { chromium } from 'playwright' ; const browser = await chromium . connec…" at bounding box center [481, 552] width 502 height 1020
click at [351, 316] on div "import { chromium } from 'playwright' ; const browser = await chromium . connec…" at bounding box center [481, 552] width 502 height 1020
click at [358, 313] on div "import { chromium } from 'playwright' ; const browser = await chromium . connec…" at bounding box center [481, 552] width 502 height 1020
click at [379, 311] on div "import { chromium } from 'playwright' ; const browser = await chromium . connec…" at bounding box center [481, 552] width 502 height 1020
click at [386, 321] on div "import { chromium } from 'playwright' ; const browser = await chromium . connec…" at bounding box center [481, 552] width 502 height 1020
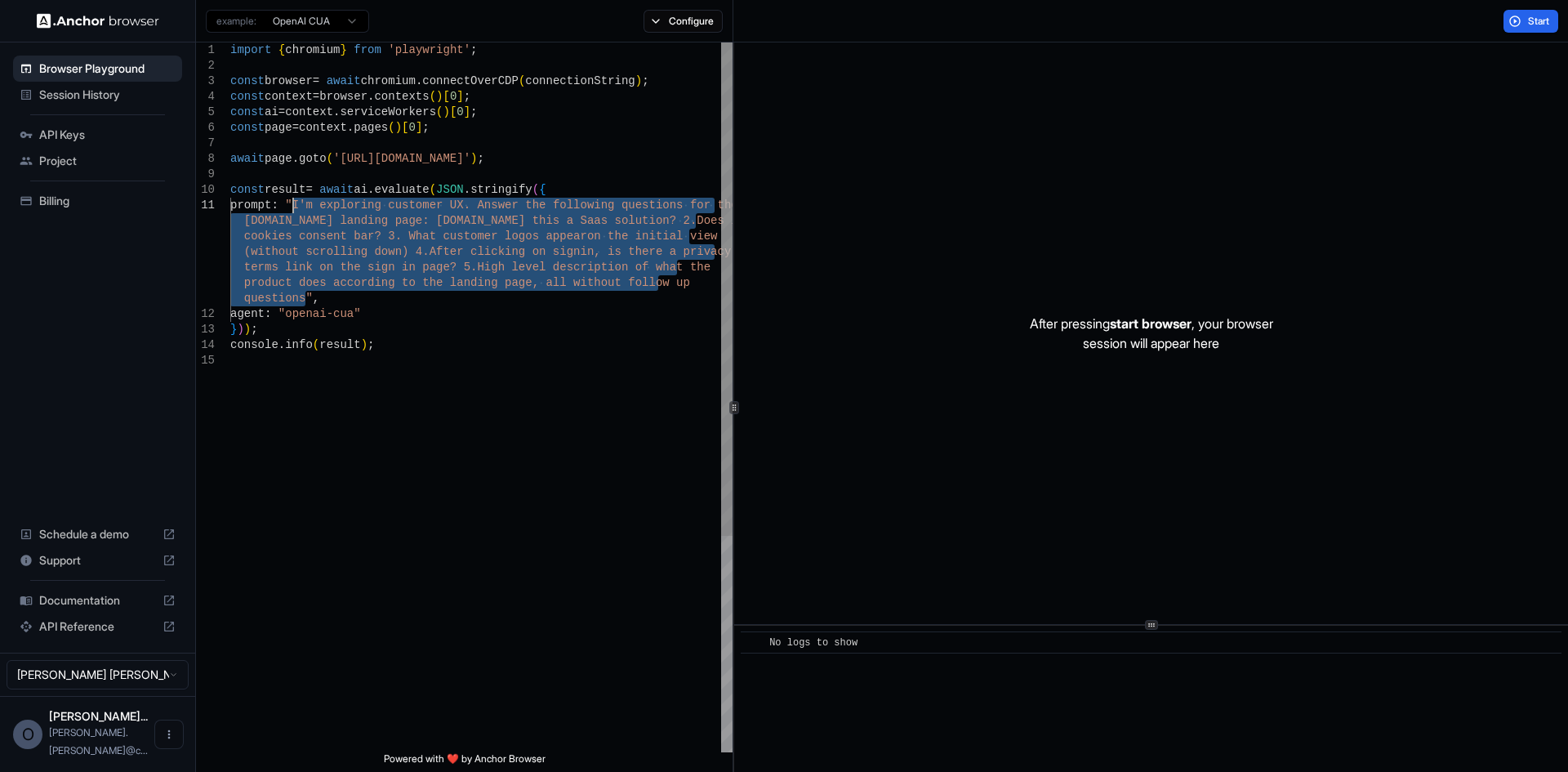
drag, startPoint x: 303, startPoint y: 298, endPoint x: 292, endPoint y: 208, distance: 90.7
click at [292, 208] on div "import { chromium } from 'playwright' ; const browser = await chromium . connec…" at bounding box center [481, 552] width 502 height 1020
click at [379, 316] on div "import { chromium } from 'playwright' ; const browser = await chromium . connec…" at bounding box center [481, 552] width 502 height 1020
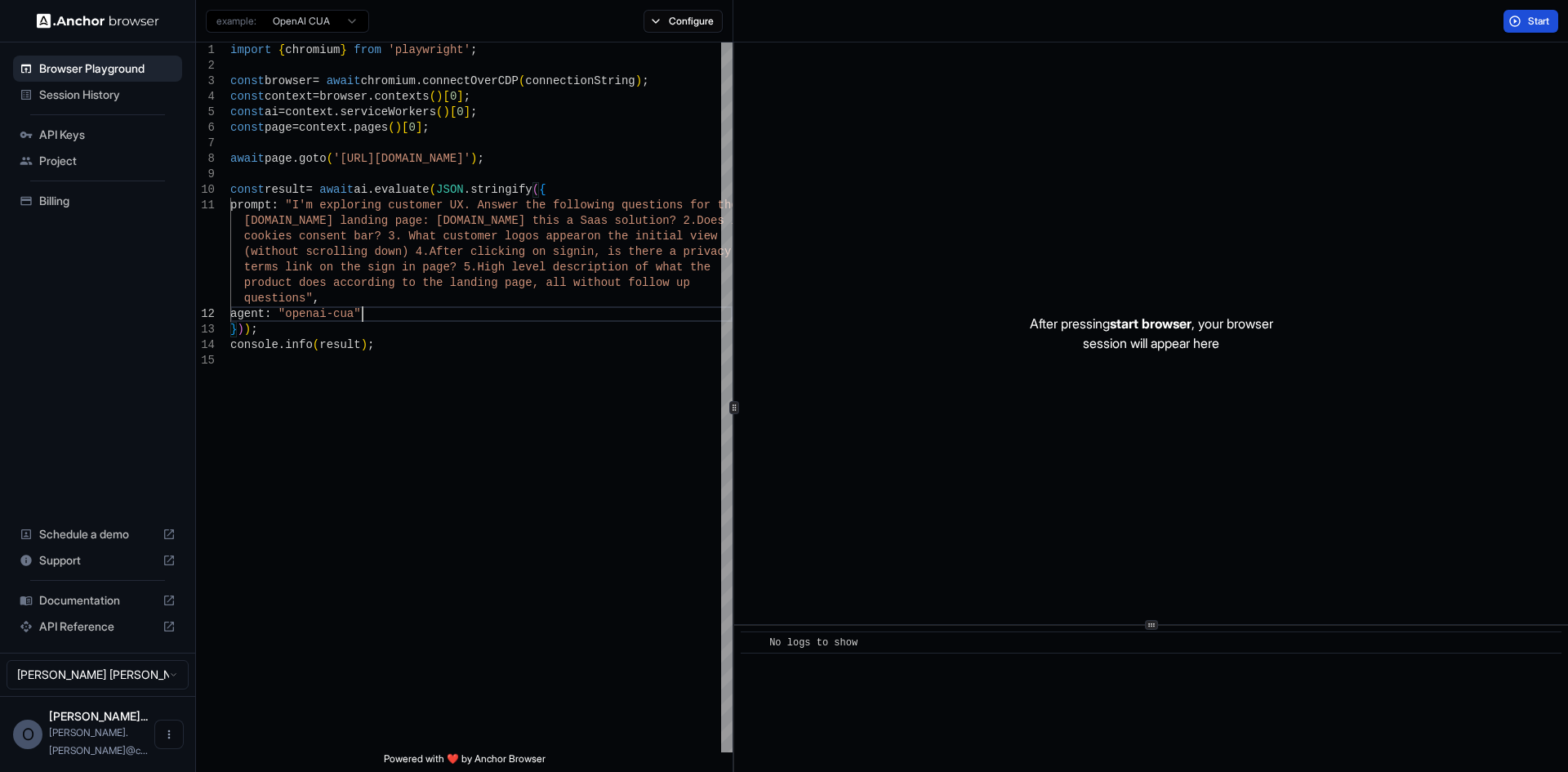
click at [1253, 11] on button "Start" at bounding box center [1530, 21] width 54 height 23
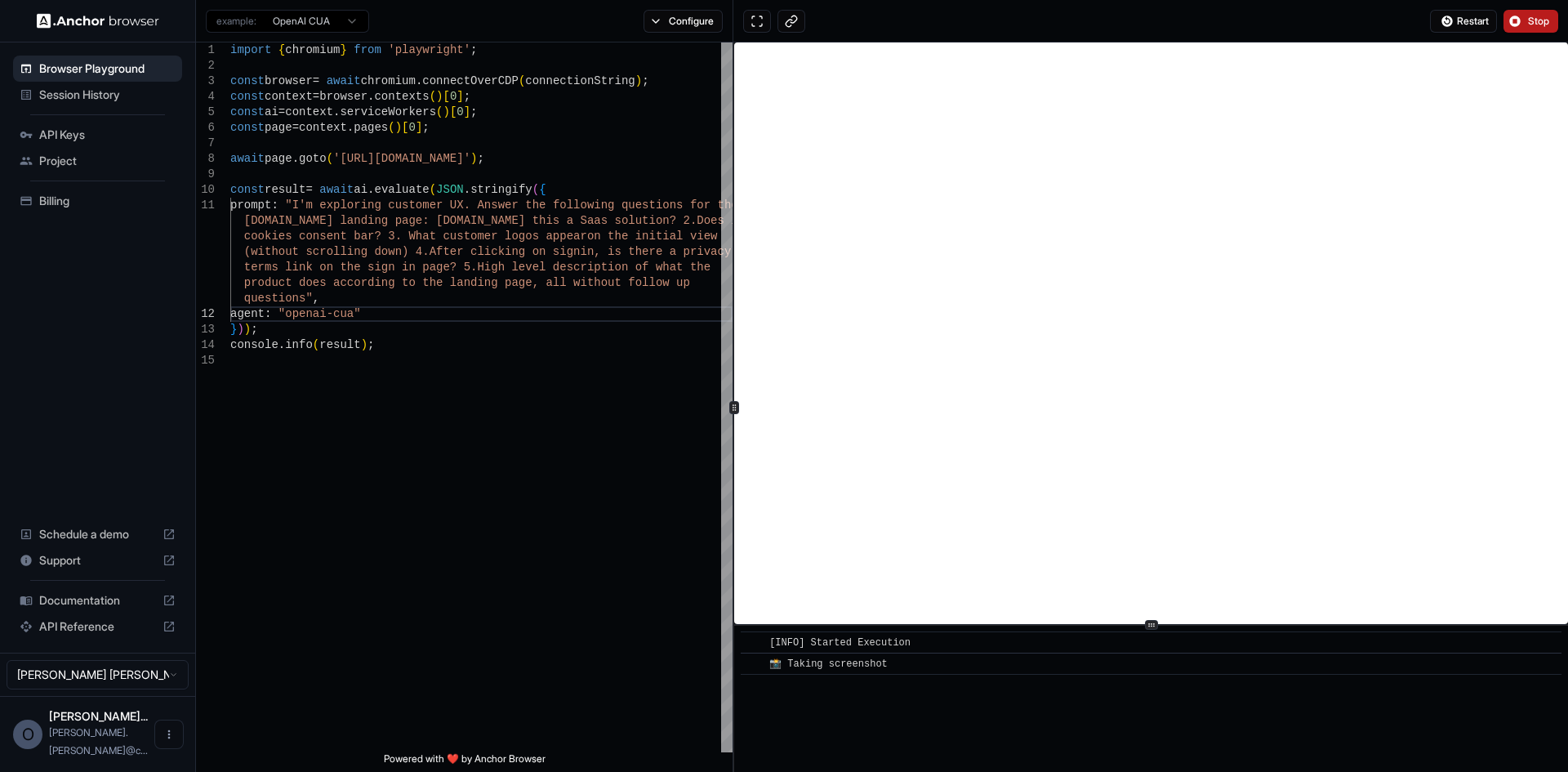
click at [1253, 22] on span "Stop" at bounding box center [1539, 22] width 23 height 13
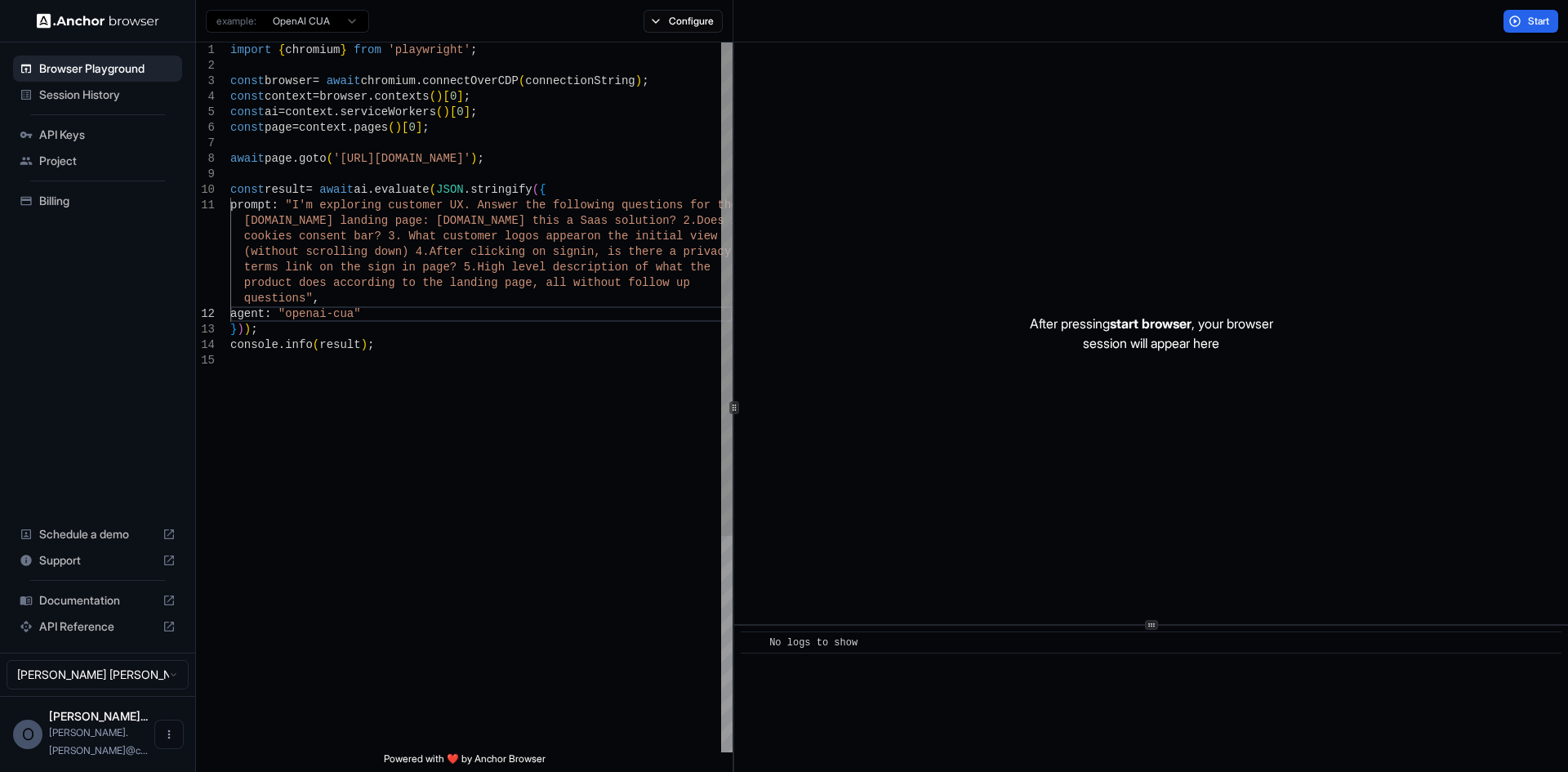
click at [390, 304] on div "import { chromium } from 'playwright' ; const browser = await chromium . connec…" at bounding box center [481, 552] width 502 height 1020
click at [384, 327] on div "import { chromium } from 'playwright' ; const browser = await chromium . connec…" at bounding box center [481, 552] width 502 height 1020
click at [104, 91] on span "Session History" at bounding box center [107, 94] width 136 height 16
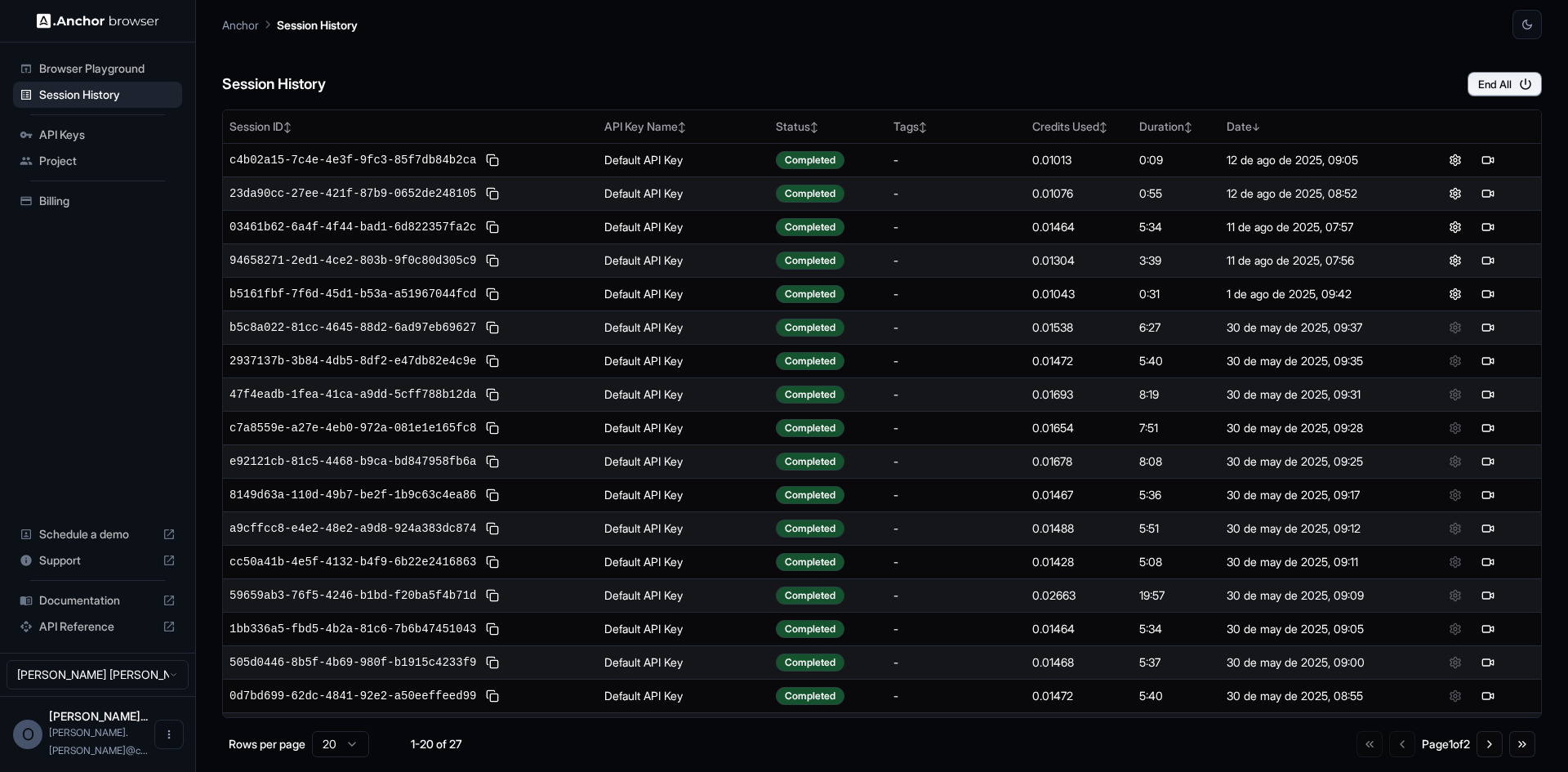
click at [68, 595] on span "API Reference" at bounding box center [98, 625] width 116 height 16
click at [69, 595] on span "Documentation" at bounding box center [98, 599] width 116 height 16
